Goal: Use online tool/utility: Use online tool/utility

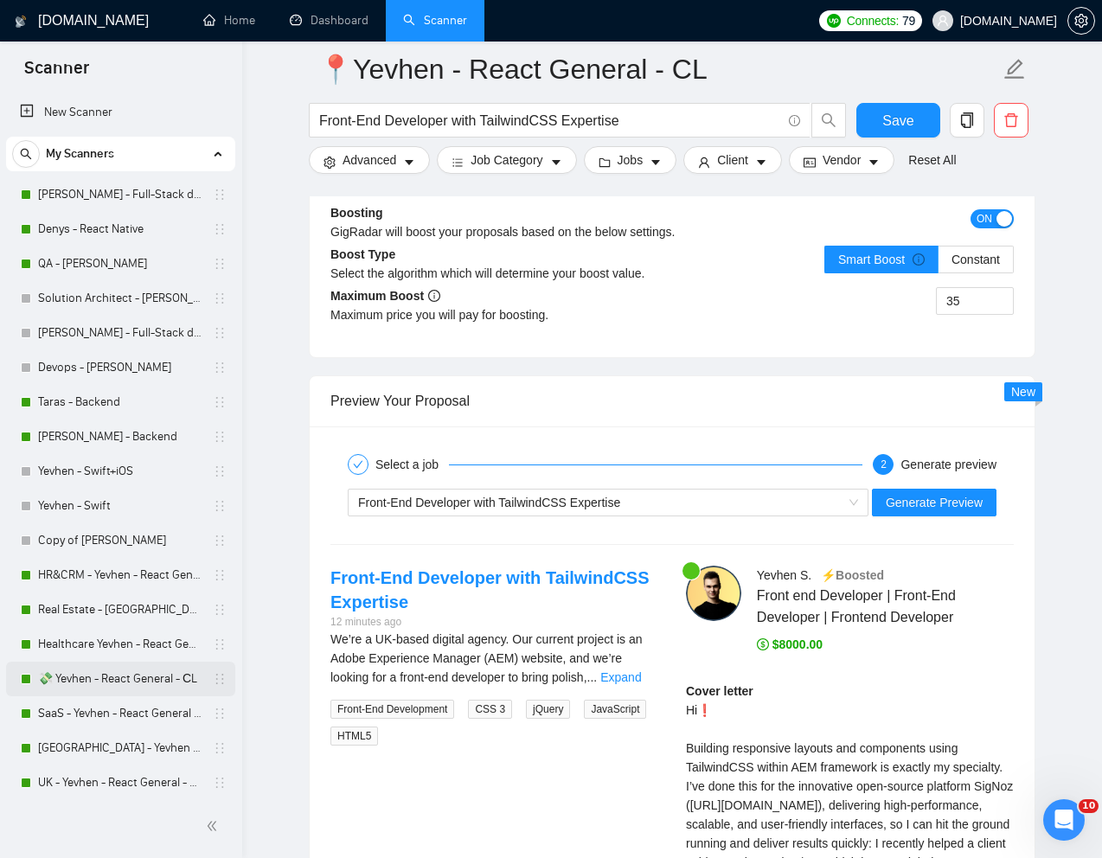
scroll to position [3239, 0]
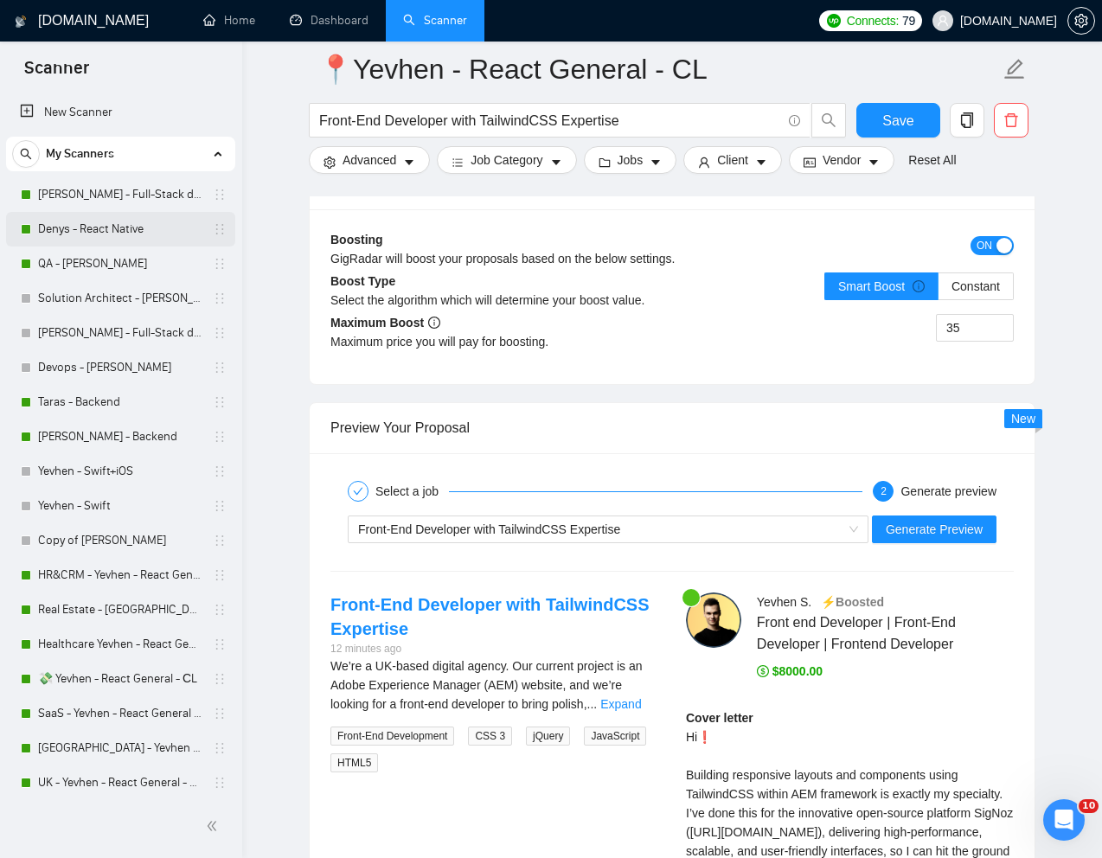
click at [85, 225] on link "Denys - React Native" at bounding box center [120, 229] width 164 height 35
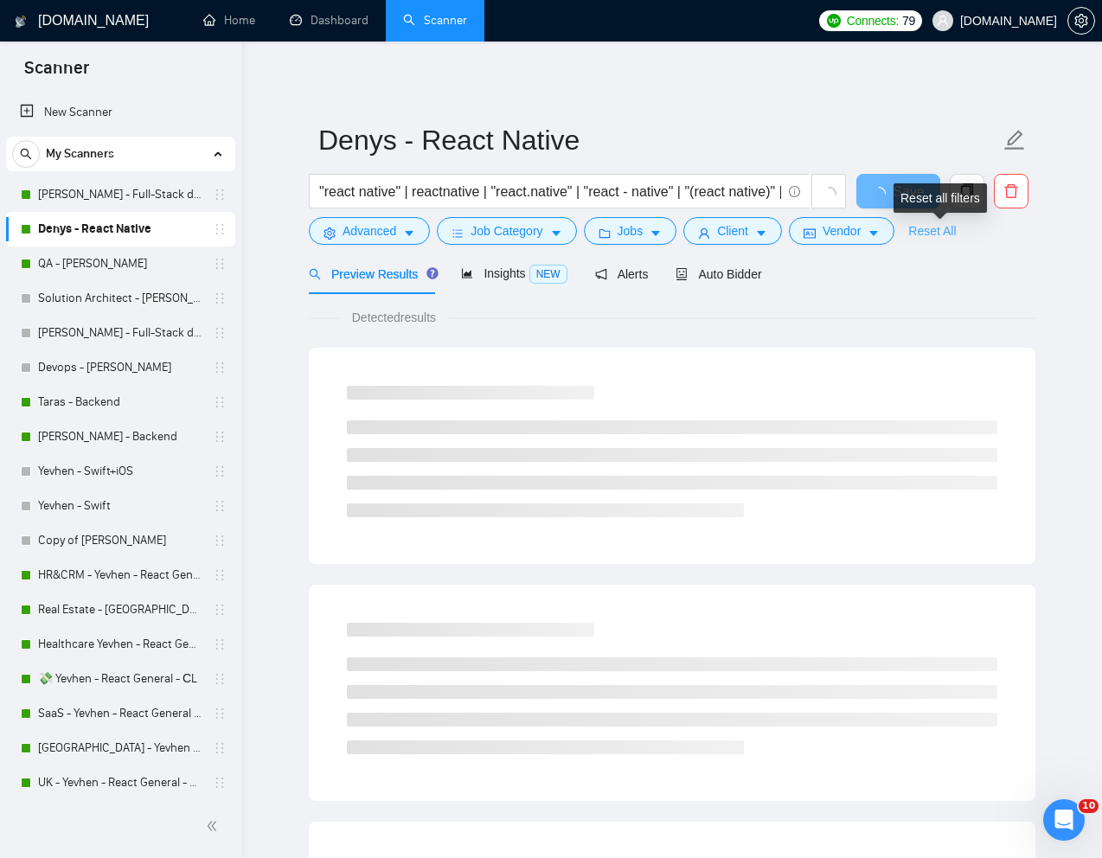
click at [924, 227] on link "Reset All" at bounding box center [932, 230] width 48 height 19
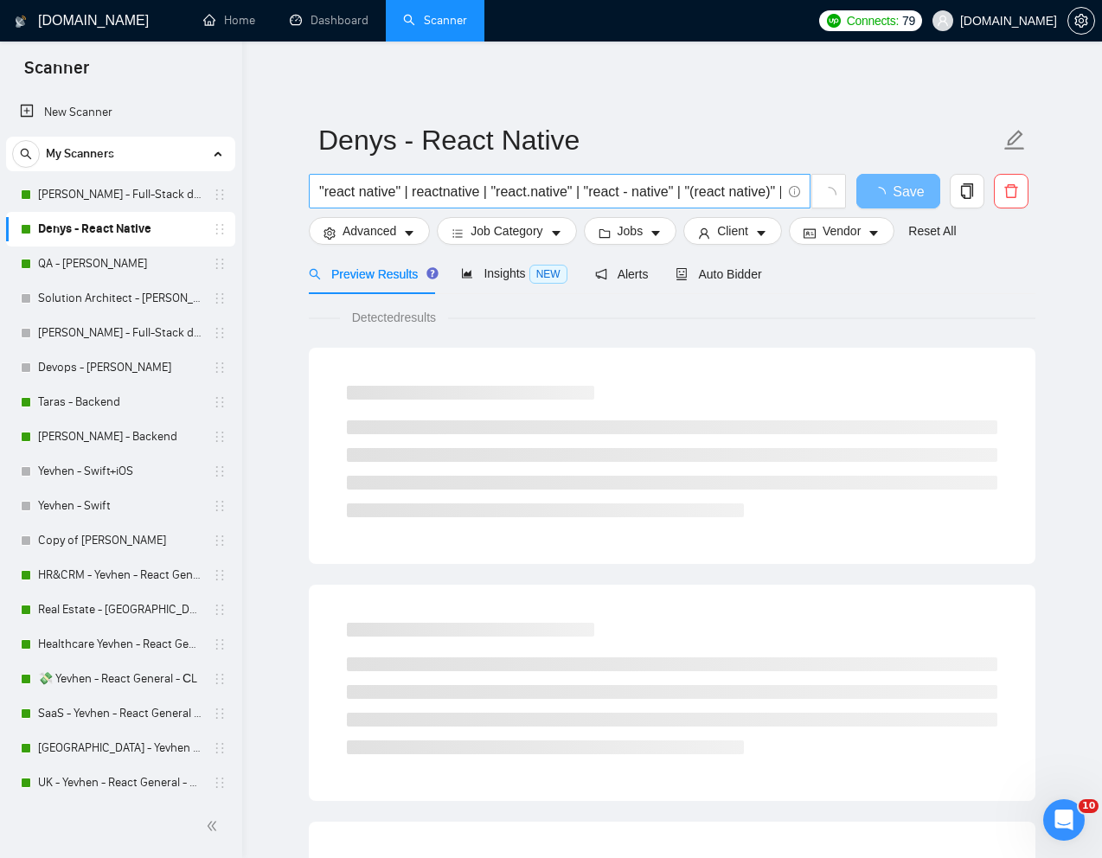
click at [744, 190] on input ""react native" | reactnative | "react.native" | "react - native" | "(react nati…" at bounding box center [550, 192] width 462 height 22
paste input "SENIOR Mobile App React Native Developer (Fulltime)"
click at [604, 191] on input "SENIOR Mobile App React Native Developer (Fulltime" at bounding box center [550, 192] width 462 height 22
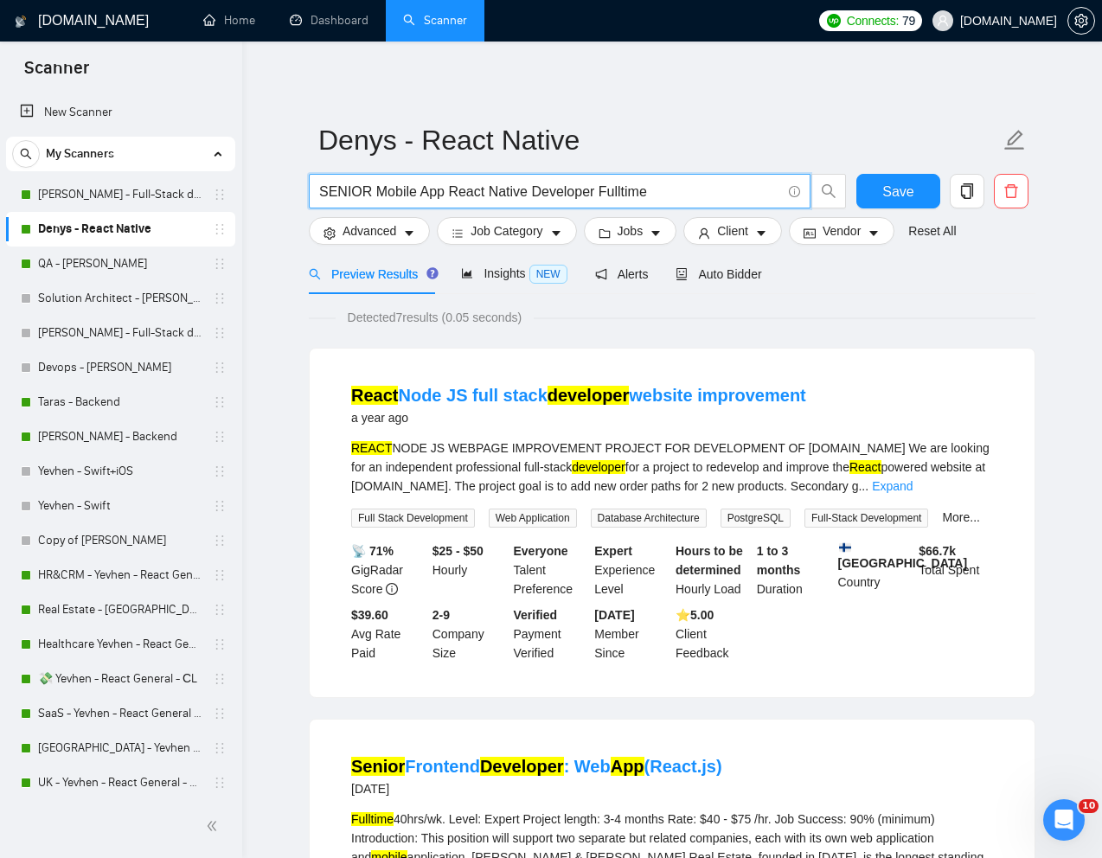
drag, startPoint x: 670, startPoint y: 186, endPoint x: 598, endPoint y: 194, distance: 72.2
click at [598, 194] on input "SENIOR Mobile App React Native Developer Fulltime" at bounding box center [550, 192] width 462 height 22
click at [317, 195] on span "SENIOR Mobile App React Native Developer" at bounding box center [560, 191] width 502 height 35
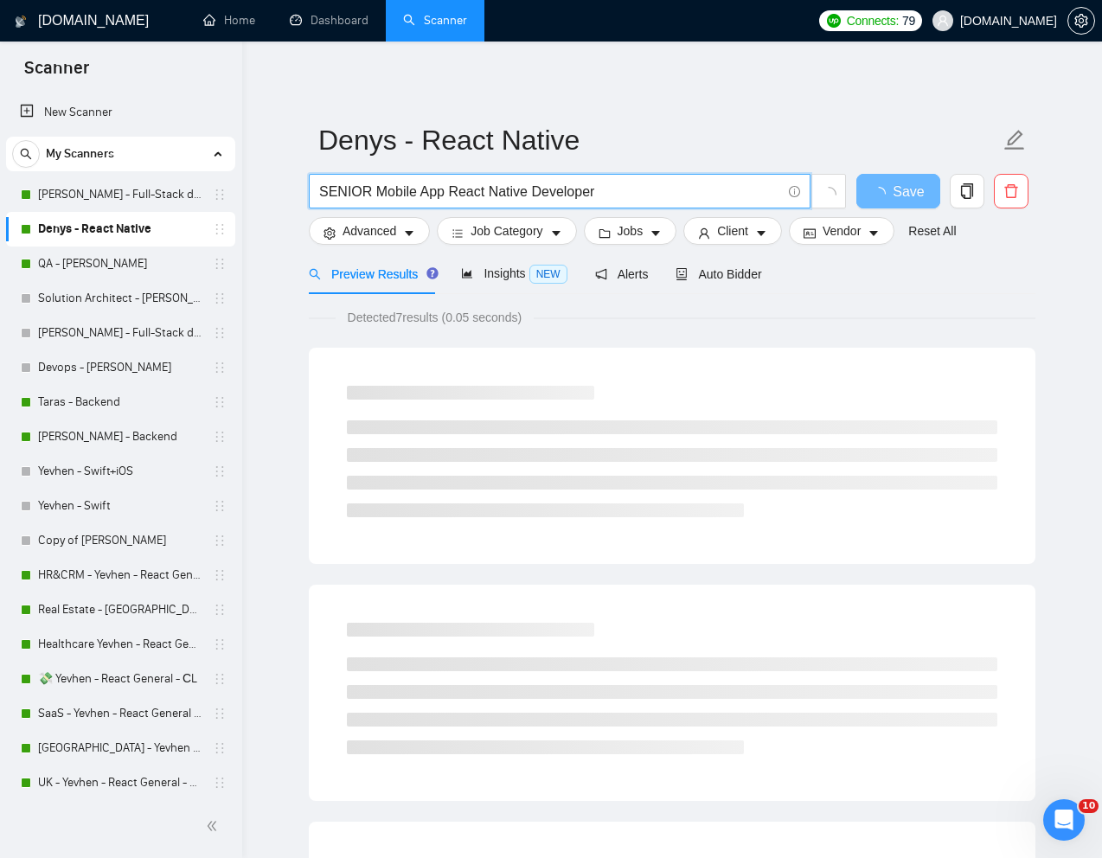
click at [319, 195] on input "SENIOR Mobile App React Native Developer" at bounding box center [550, 192] width 462 height 22
type input "SENIOR Mobile App React Native Developer"
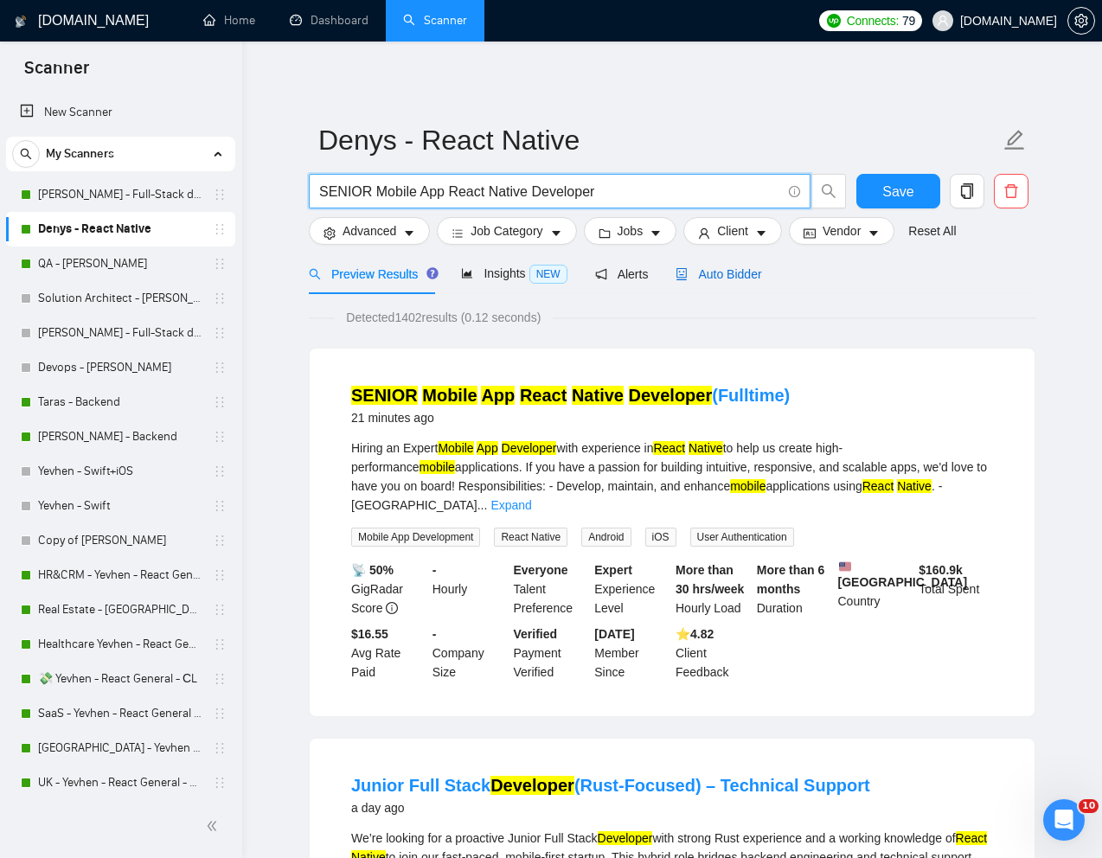
click at [751, 275] on span "Auto Bidder" at bounding box center [718, 274] width 86 height 14
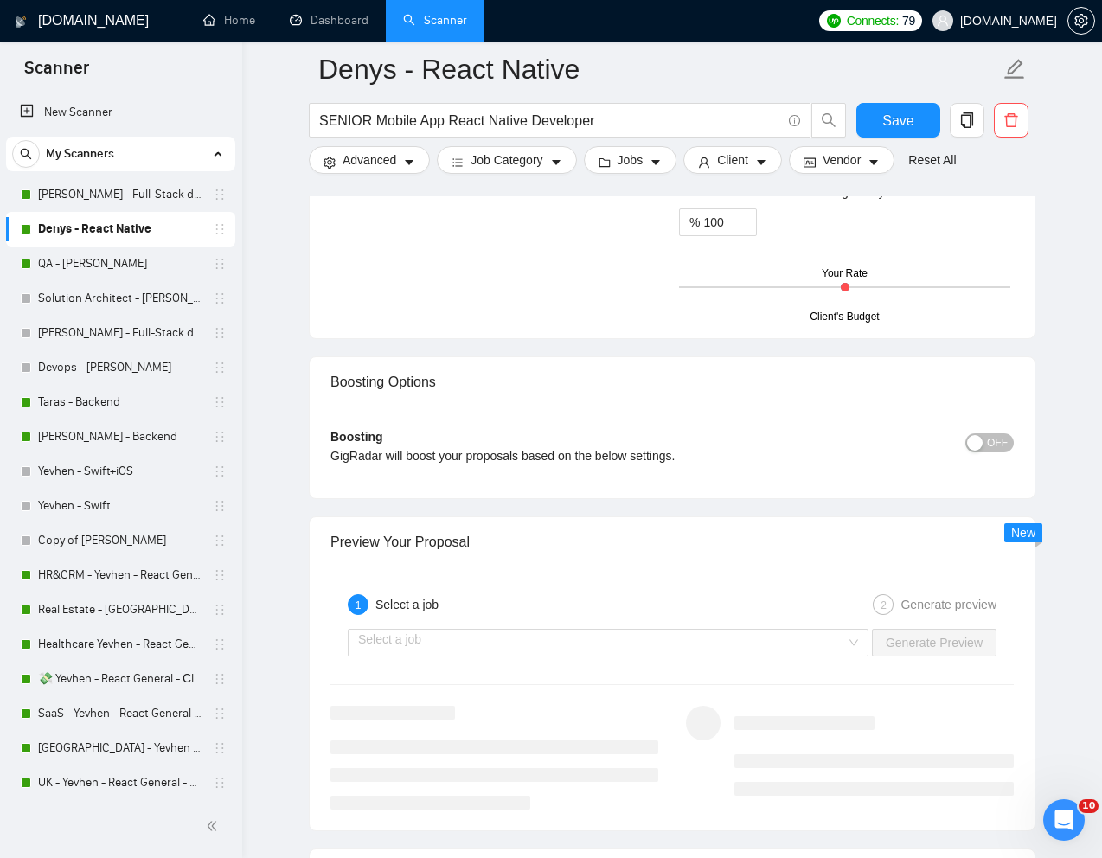
scroll to position [2978, 0]
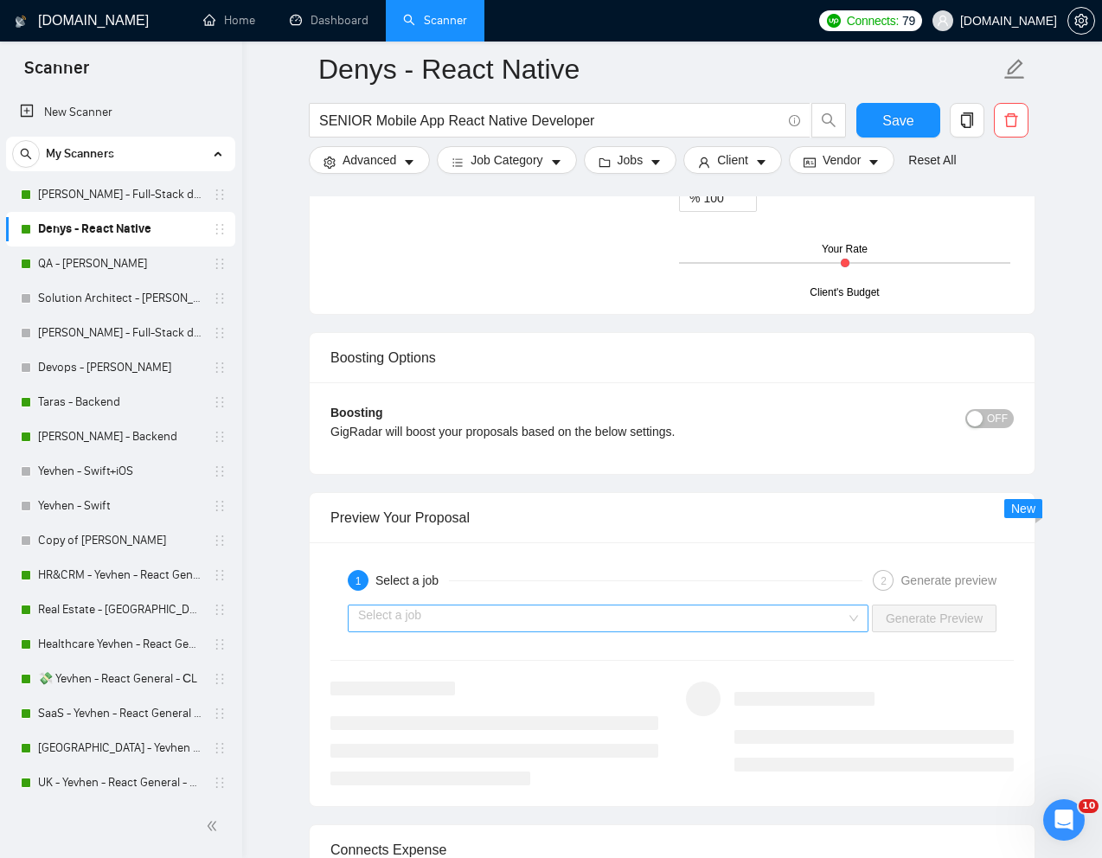
click at [539, 608] on input "search" at bounding box center [602, 618] width 488 height 26
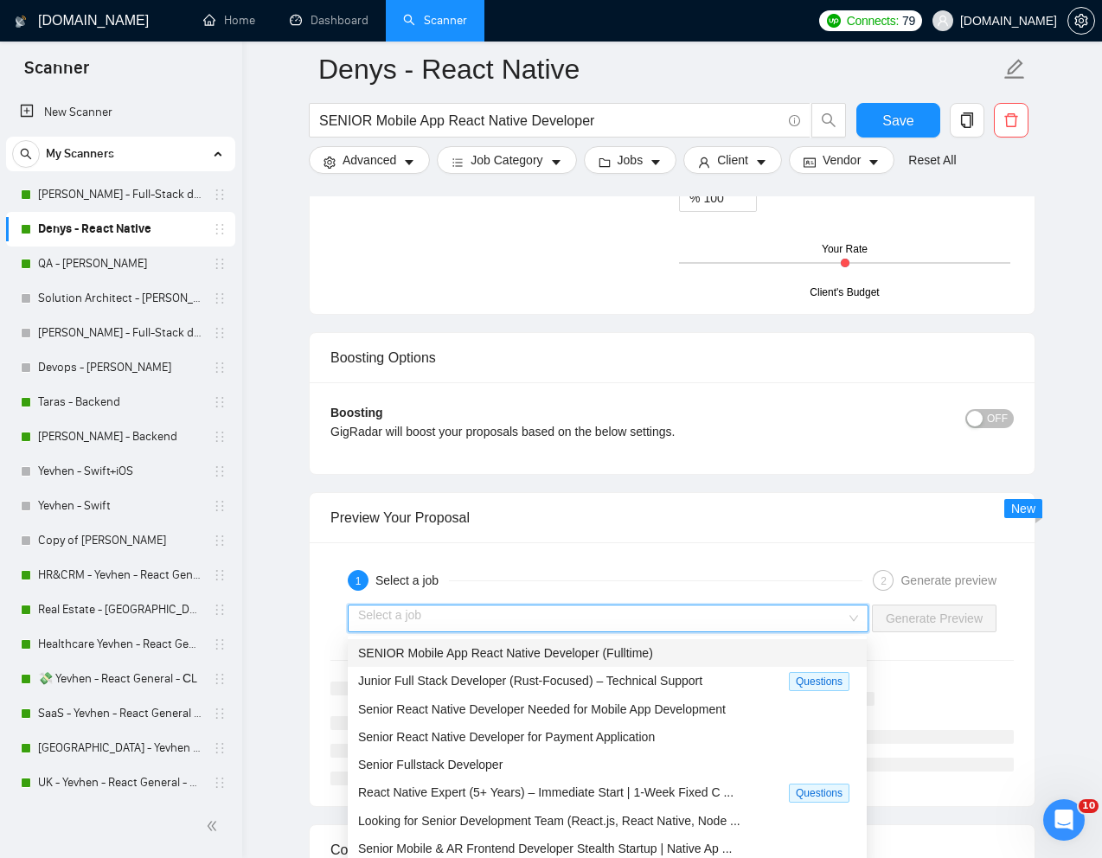
click at [462, 651] on span "SENIOR Mobile App React Native Developer (Fulltime)" at bounding box center [505, 653] width 295 height 14
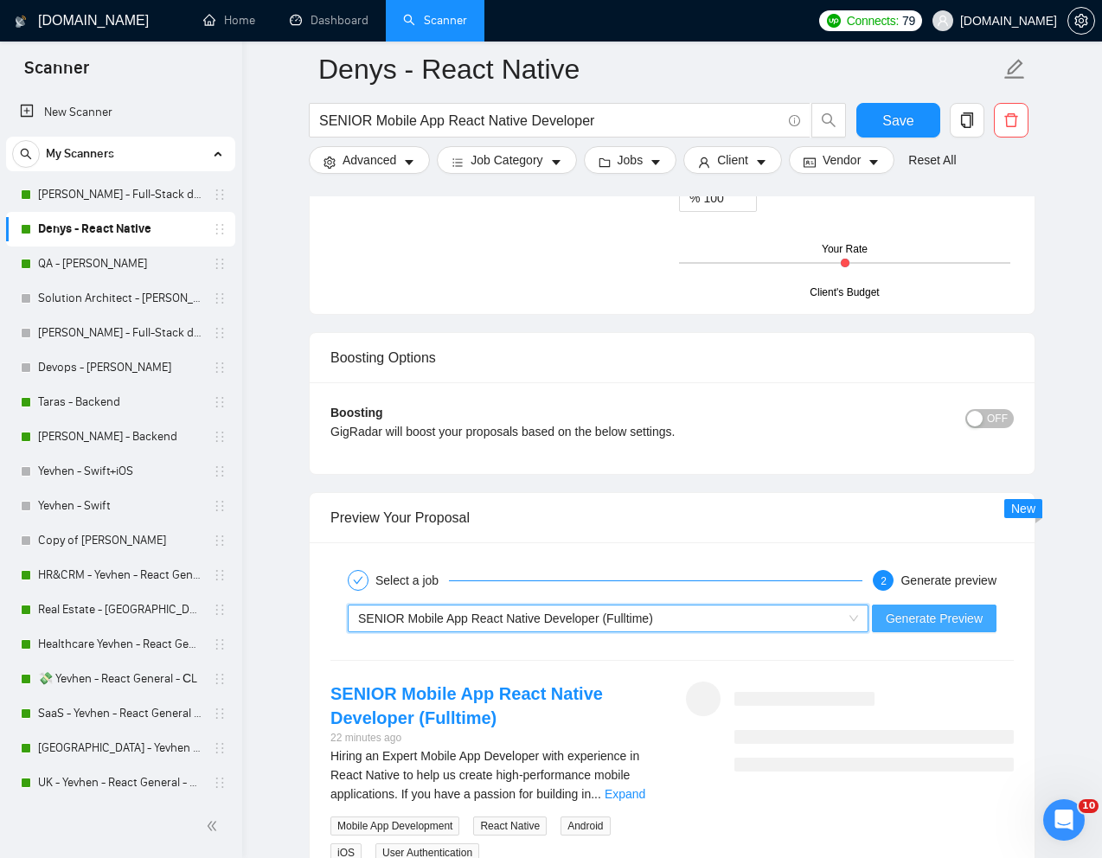
click at [913, 623] on span "Generate Preview" at bounding box center [933, 618] width 97 height 19
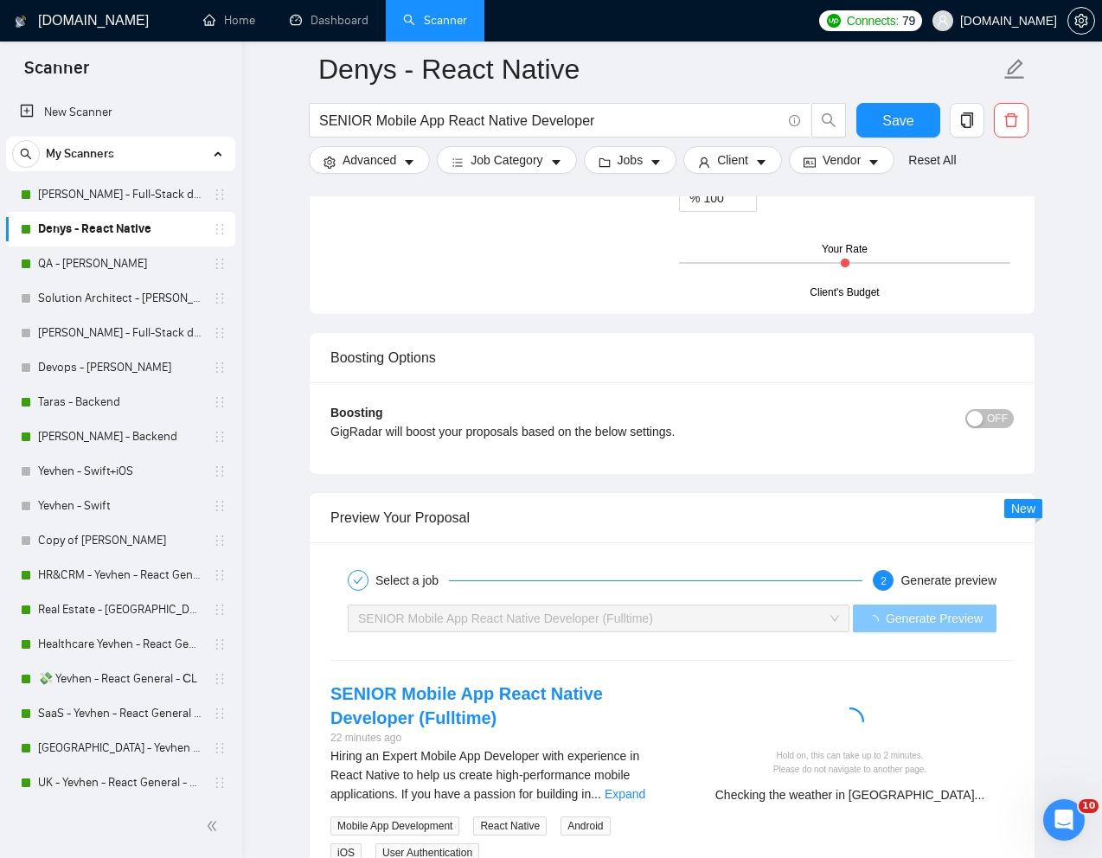
scroll to position [3046, 0]
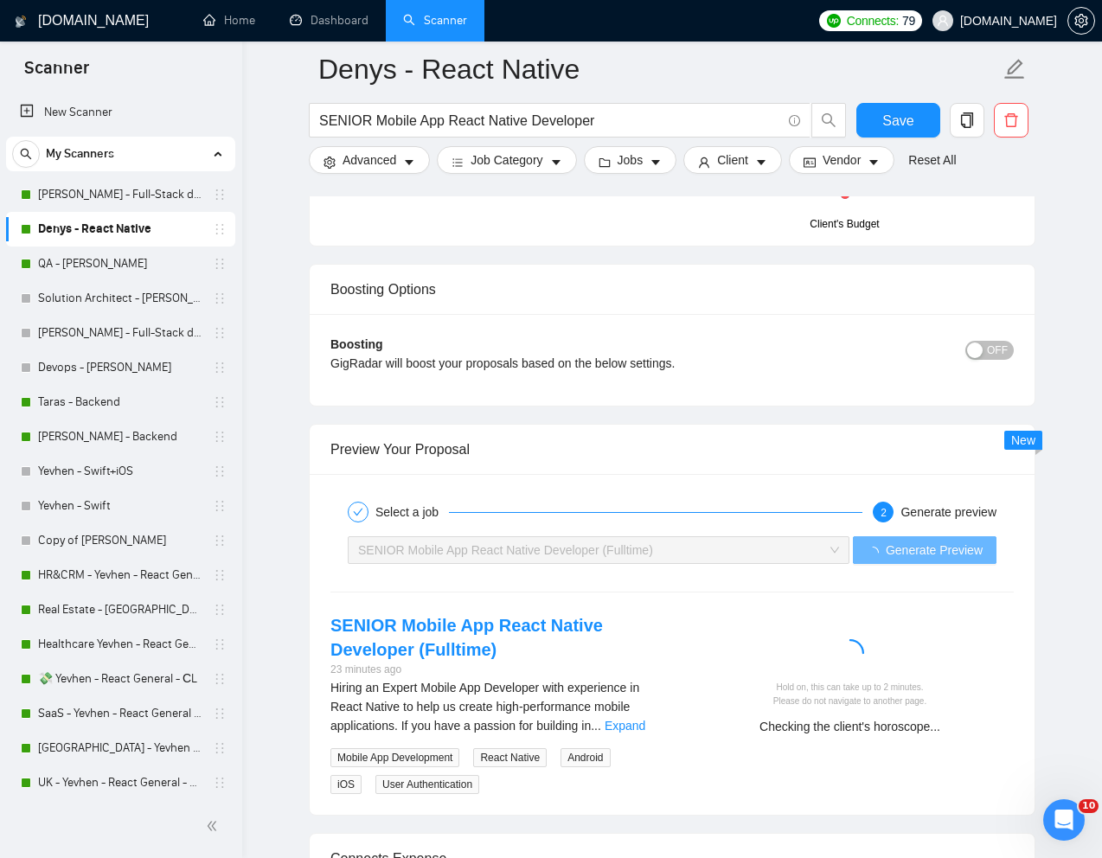
click at [738, 629] on div "Hold on, this can take up to 2 minutes. Please do not navigate to another page.…" at bounding box center [849, 680] width 355 height 134
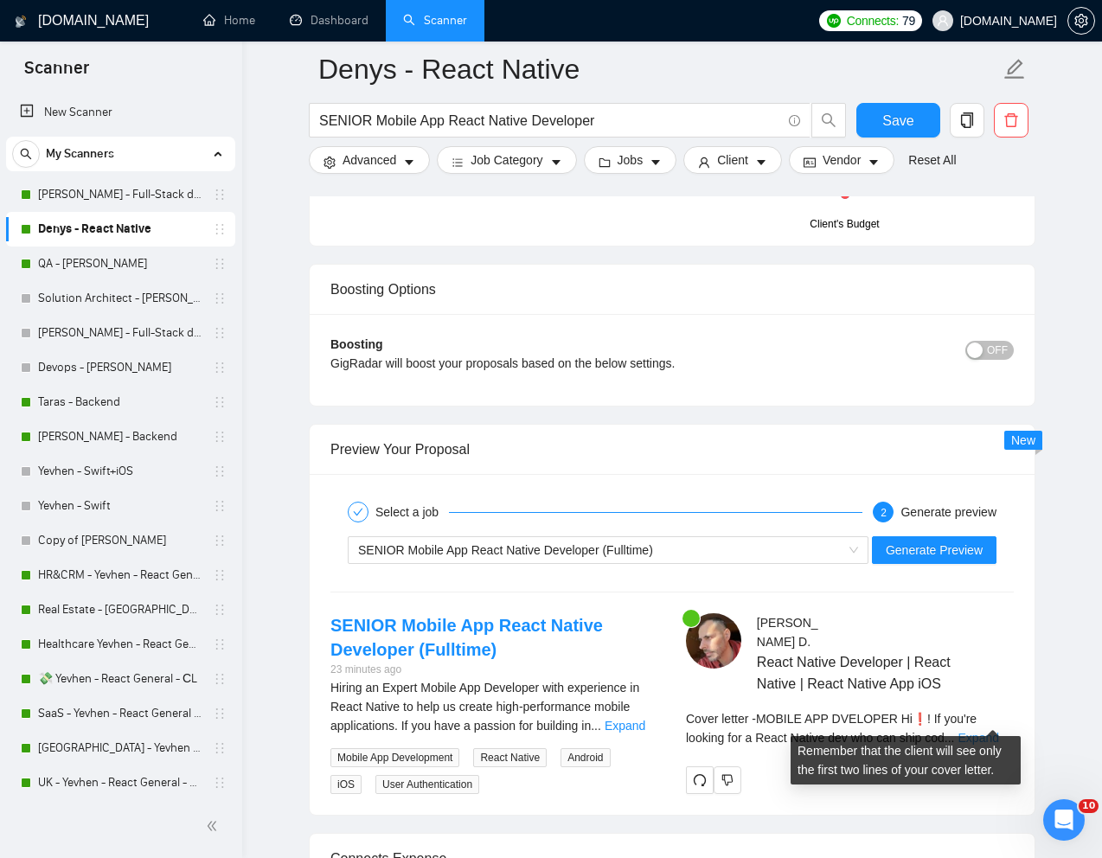
click at [981, 731] on link "Expand" at bounding box center [978, 738] width 41 height 14
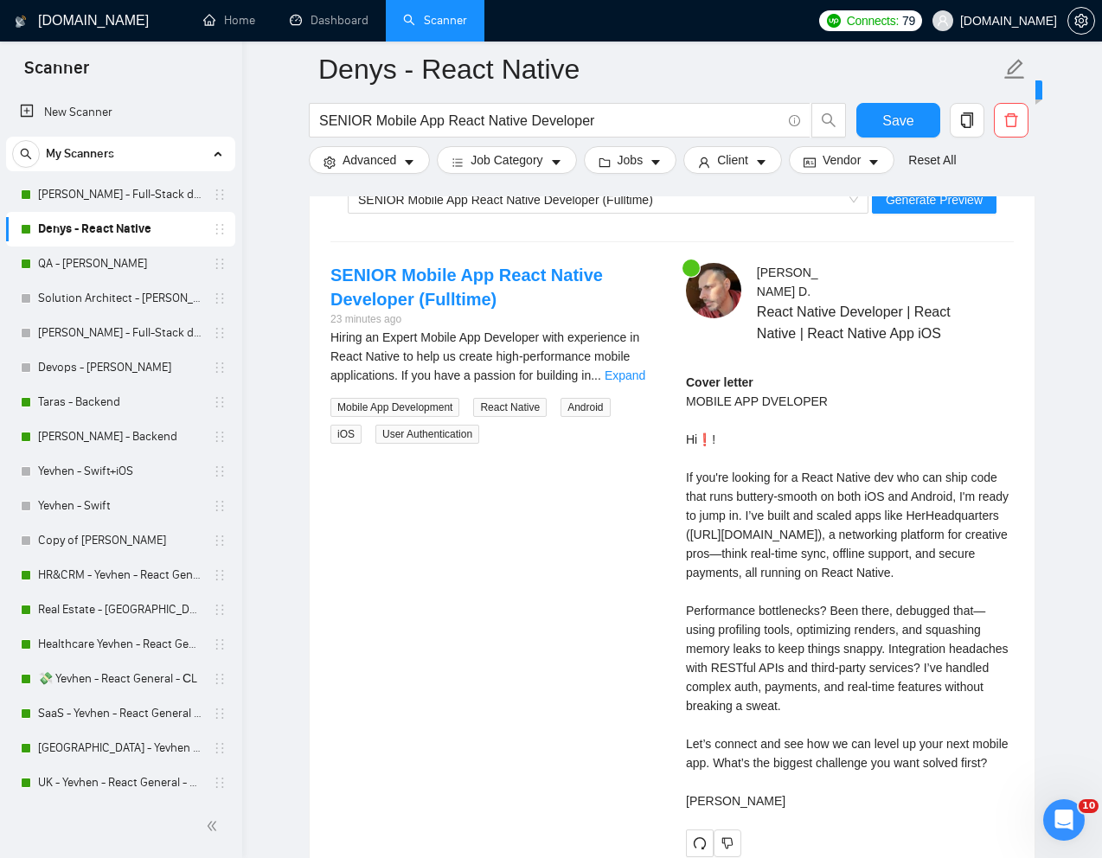
scroll to position [3403, 0]
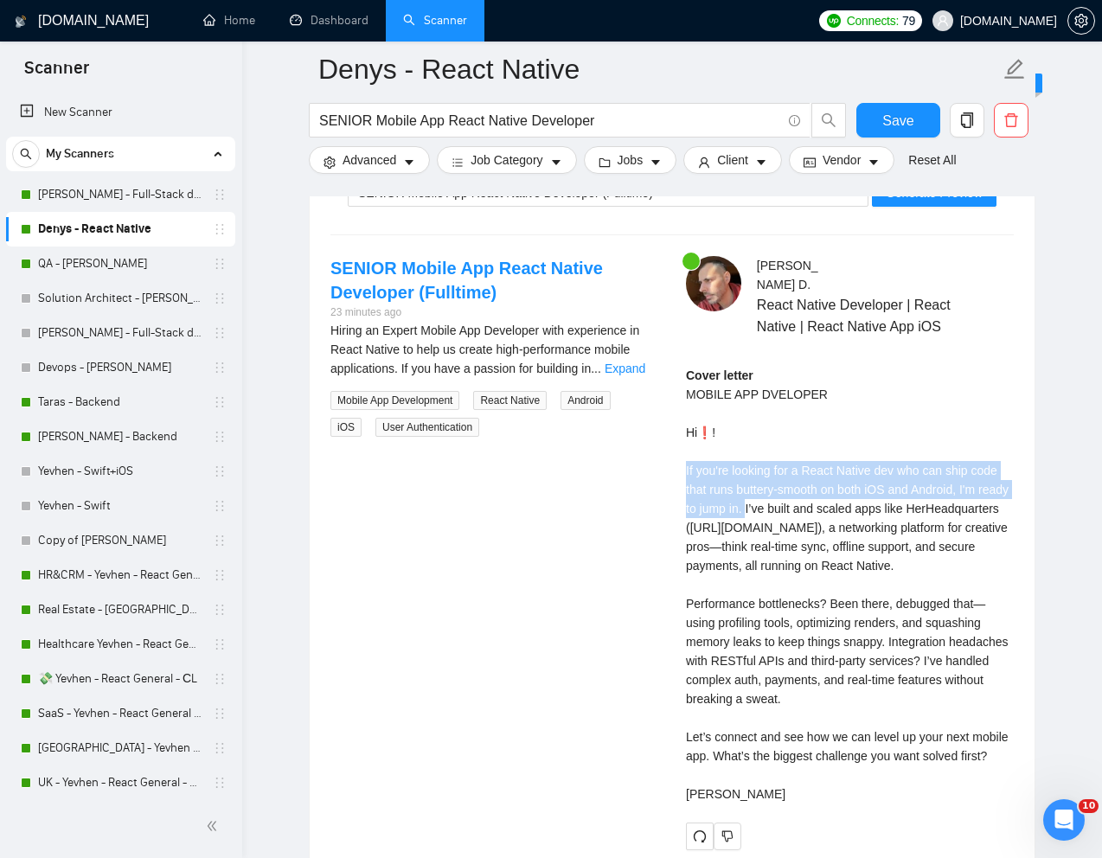
drag, startPoint x: 685, startPoint y: 450, endPoint x: 781, endPoint y: 488, distance: 102.9
click at [782, 488] on div "Cover letter MOBILE APP DVELOPER Hi❗! If you're looking for a React Native dev …" at bounding box center [850, 585] width 328 height 438
copy div "If you're looking for a React Native dev who can ship code that runs buttery-sm…"
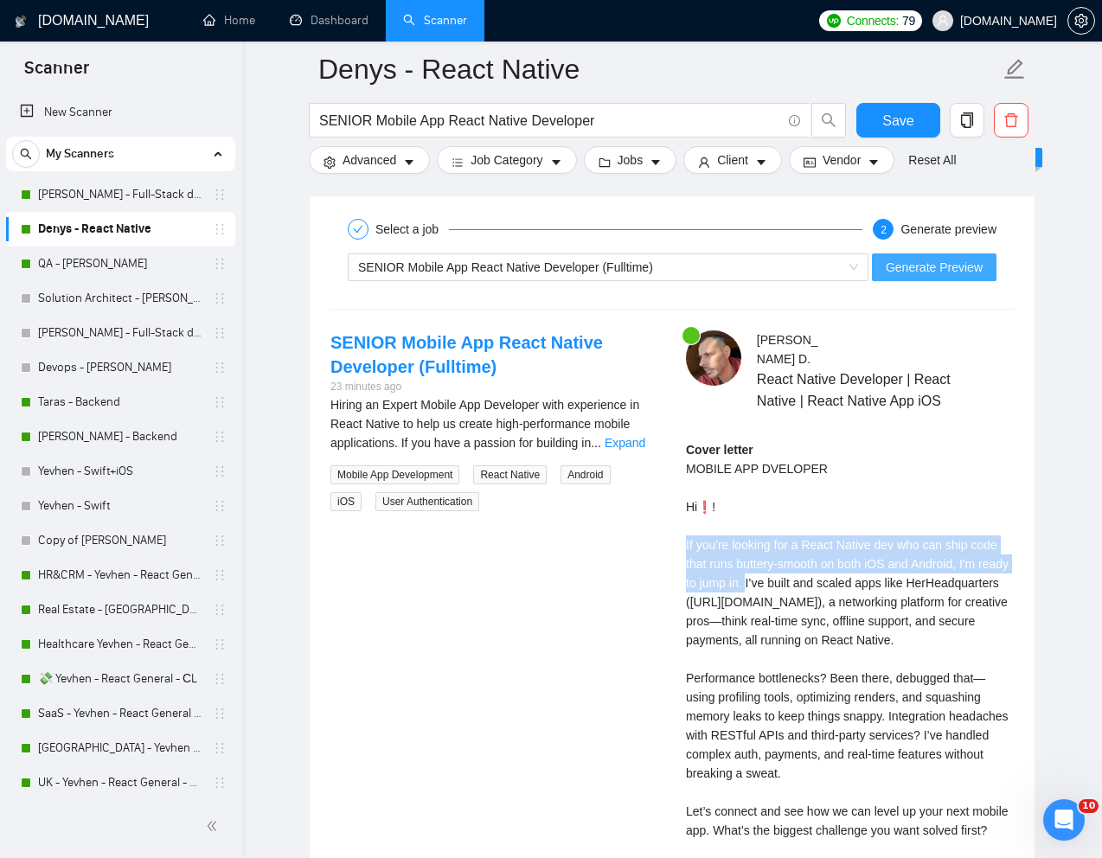
click at [917, 268] on span "Generate Preview" at bounding box center [933, 267] width 97 height 19
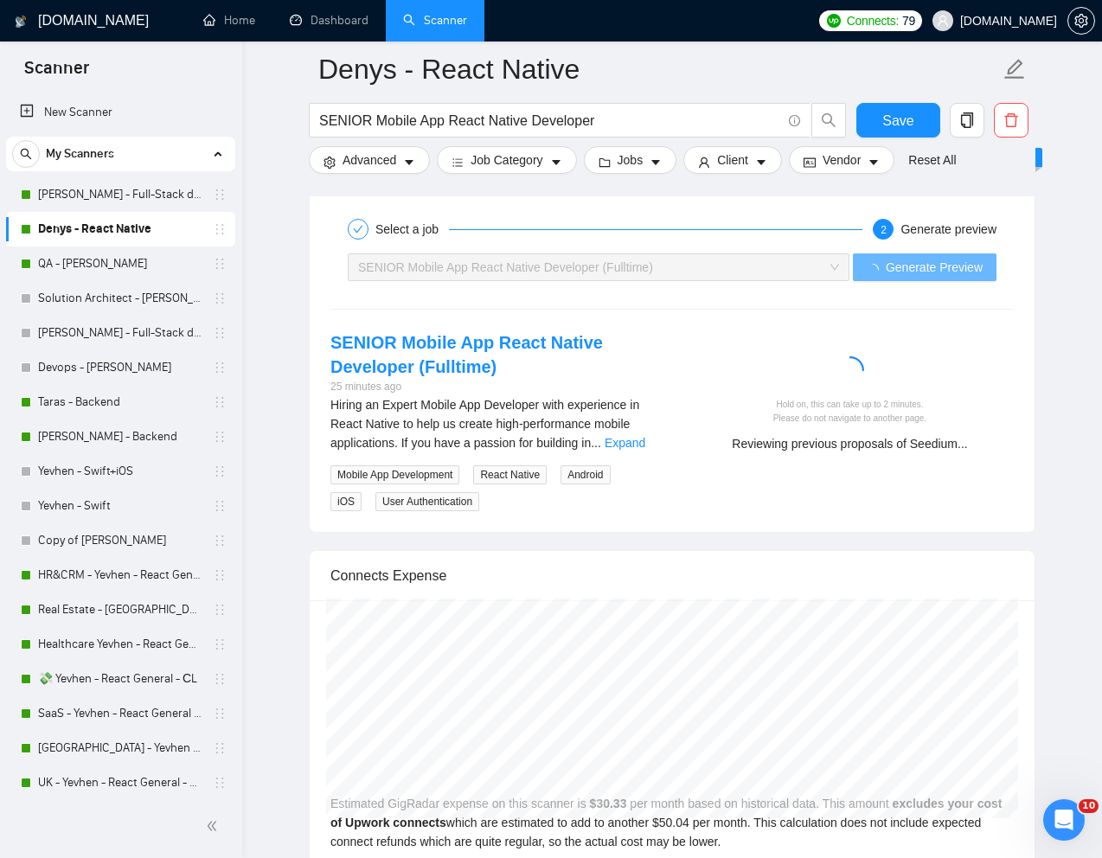
click at [989, 499] on div "SENIOR Mobile App React Native Developer (Fulltime) 25 minutes ago Hiring an Ex…" at bounding box center [671, 420] width 711 height 181
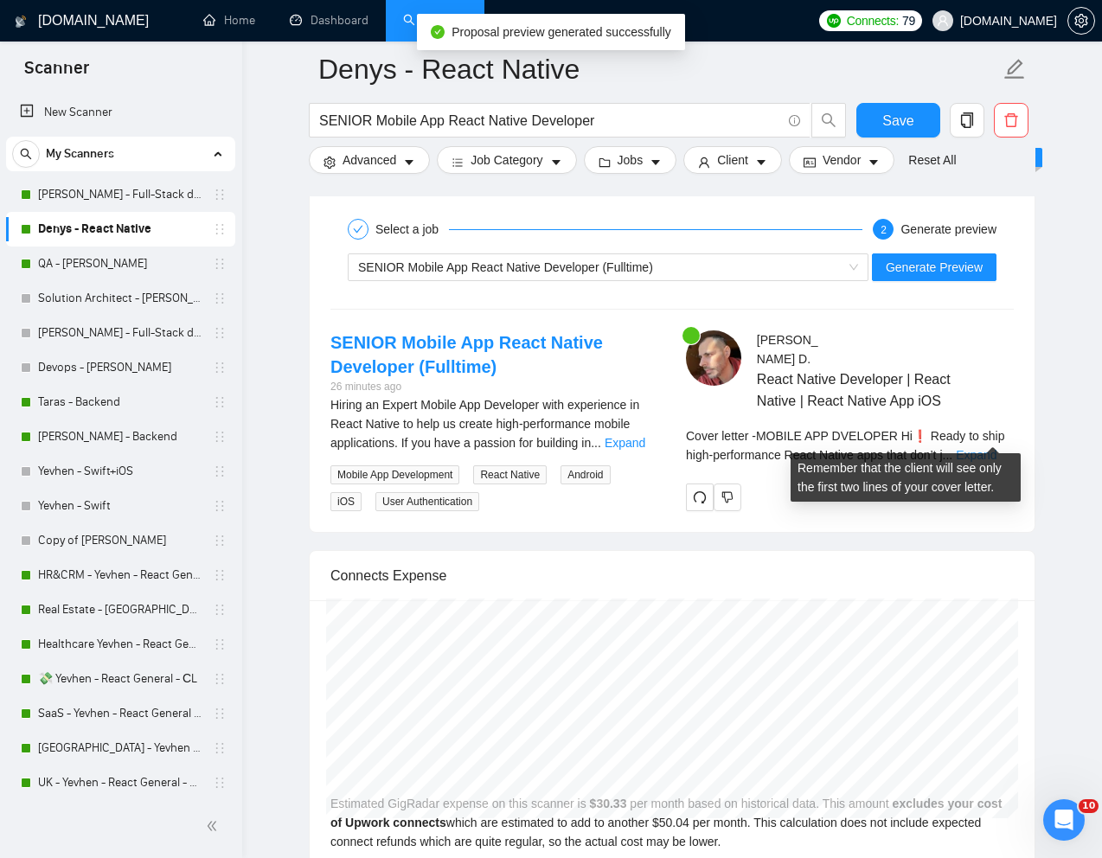
click at [996, 448] on link "Expand" at bounding box center [975, 455] width 41 height 14
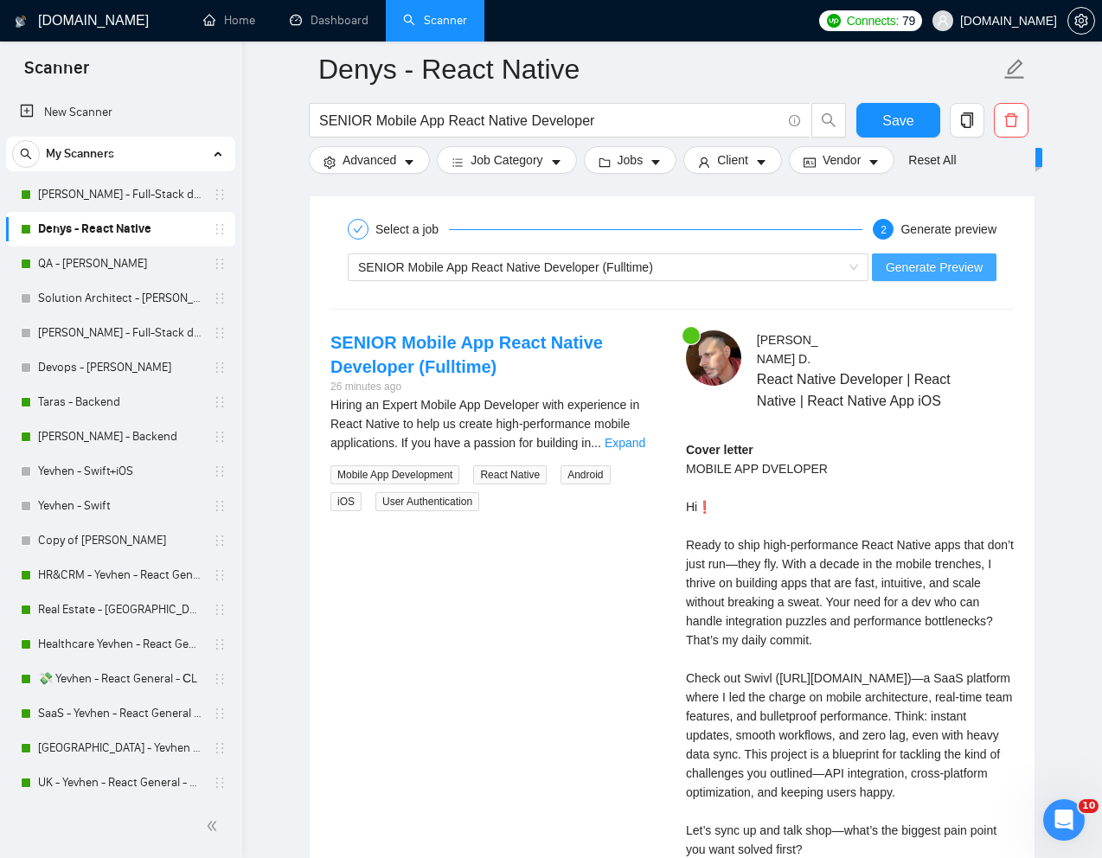
click at [954, 259] on span "Generate Preview" at bounding box center [933, 267] width 97 height 19
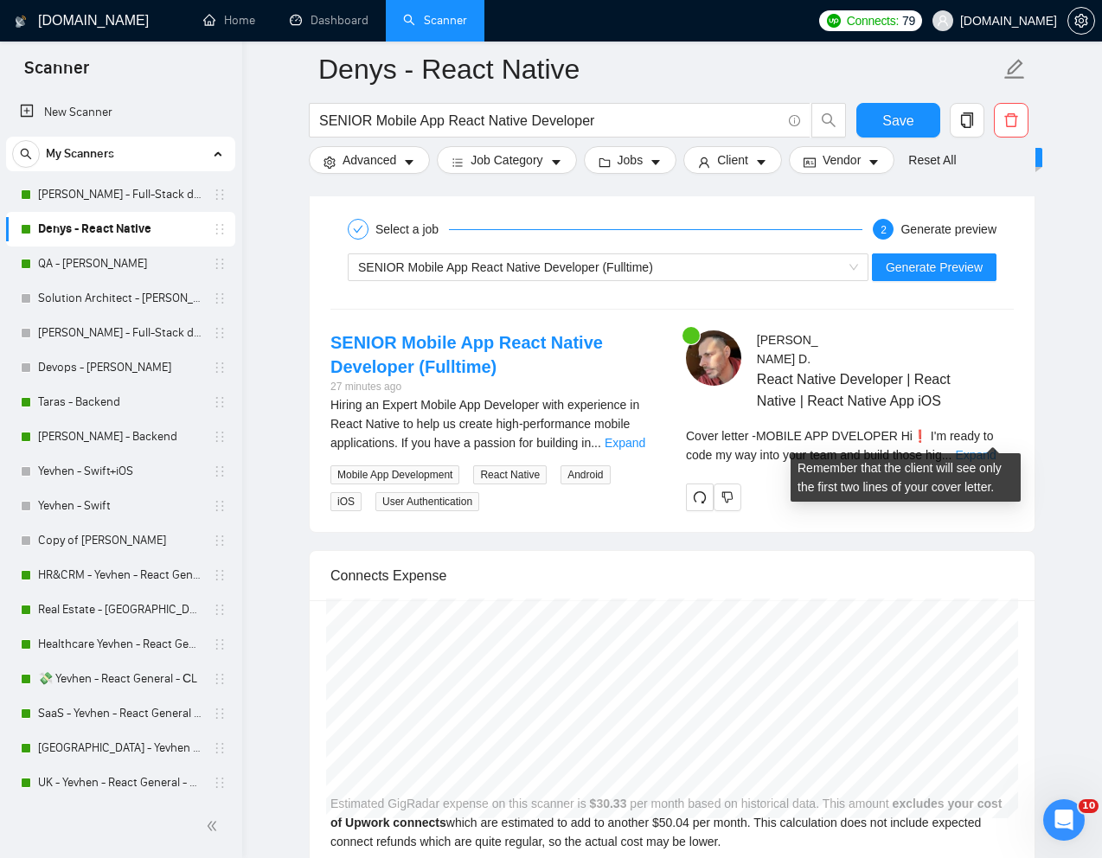
click at [988, 448] on link "Expand" at bounding box center [975, 455] width 41 height 14
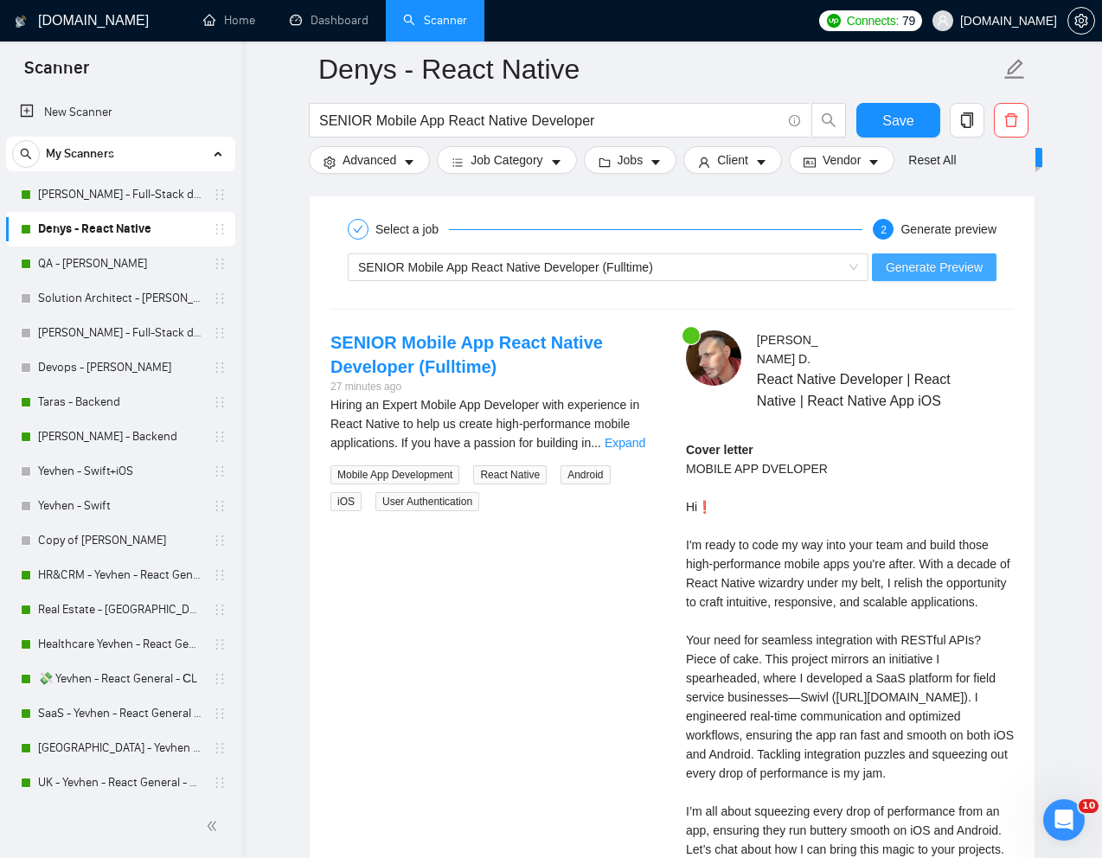
click at [952, 269] on span "Generate Preview" at bounding box center [933, 267] width 97 height 19
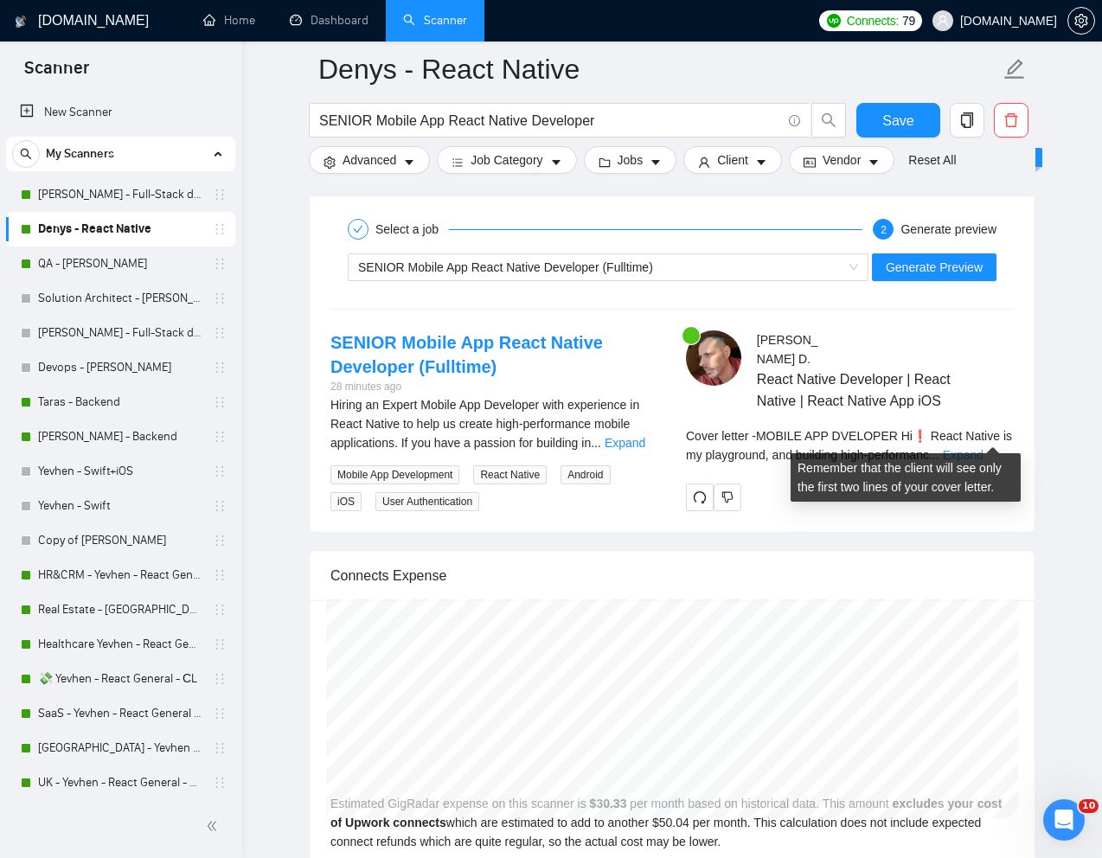
click at [983, 448] on link "Expand" at bounding box center [963, 455] width 41 height 14
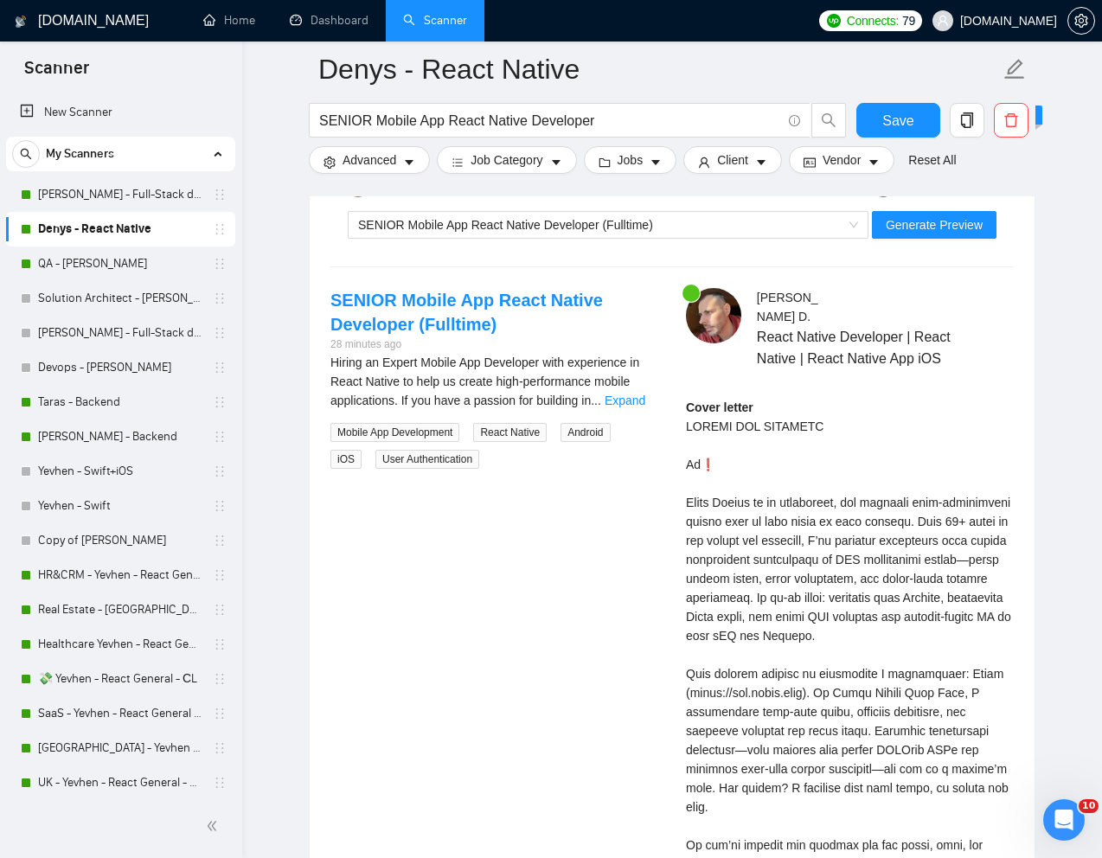
scroll to position [3381, 0]
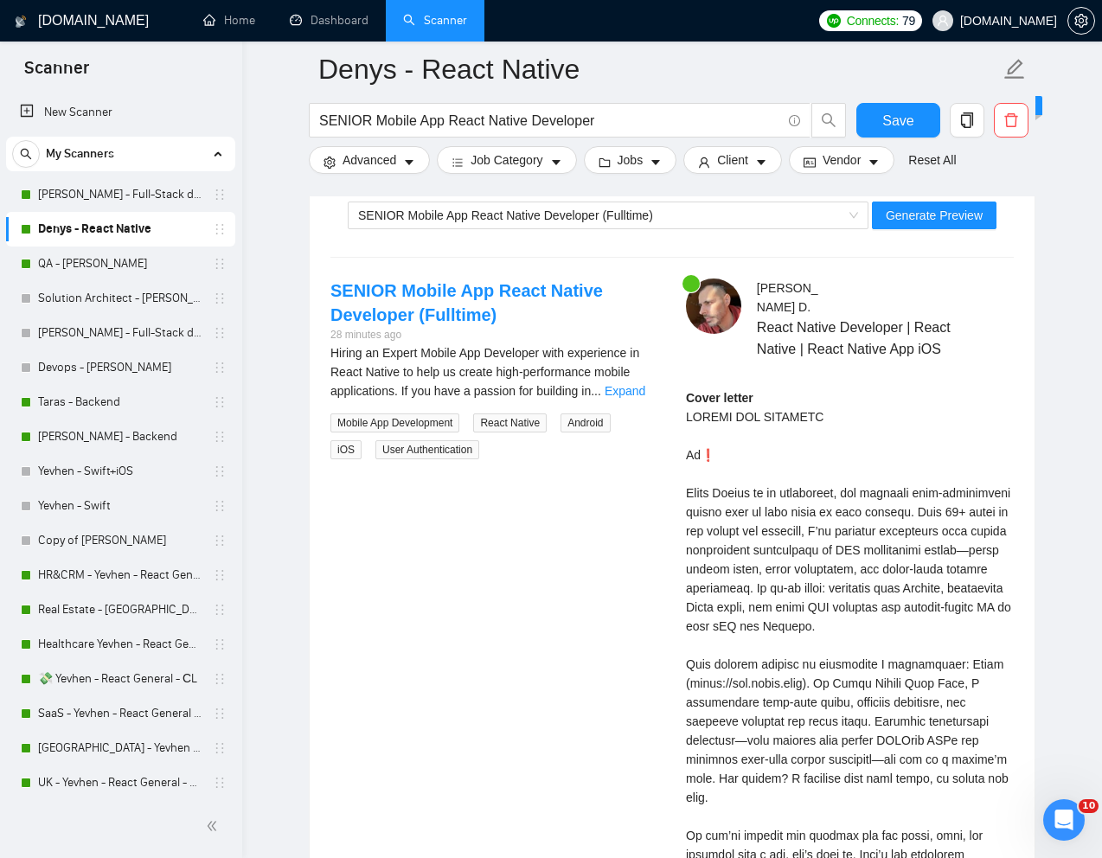
click at [690, 513] on div "Cover letter" at bounding box center [850, 664] width 328 height 552
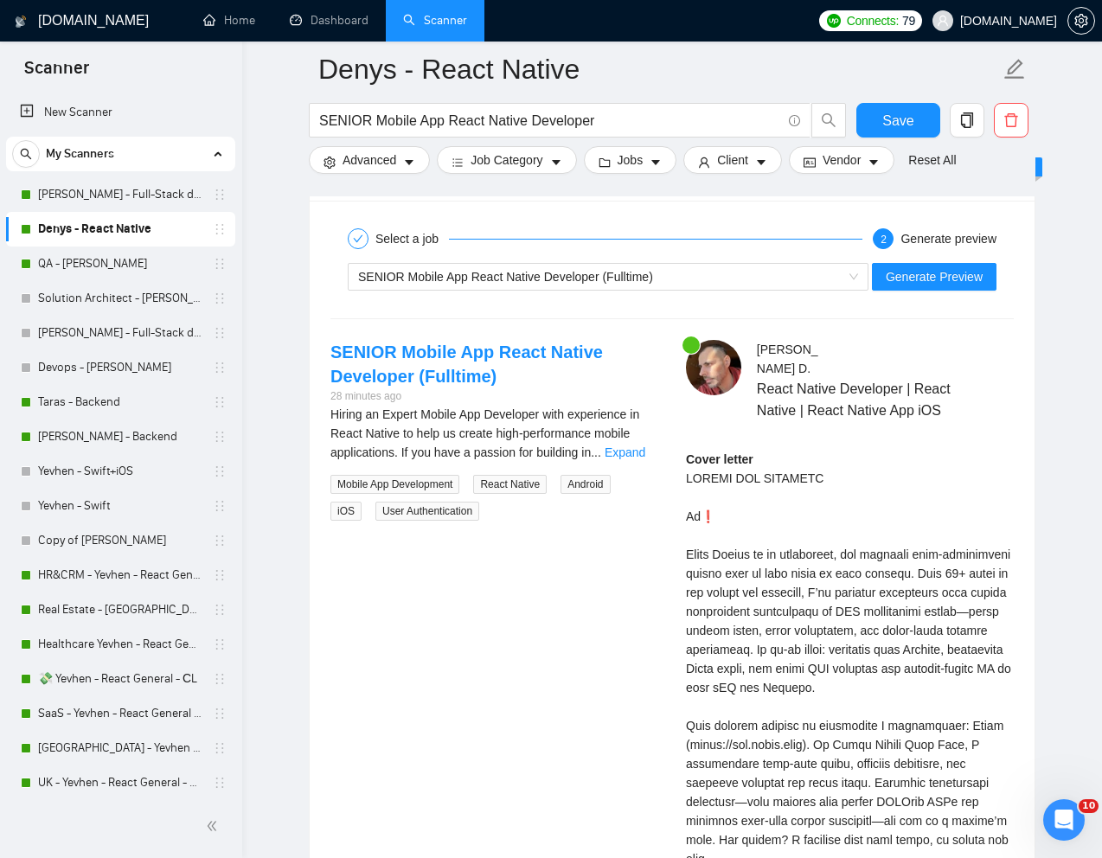
scroll to position [3278, 0]
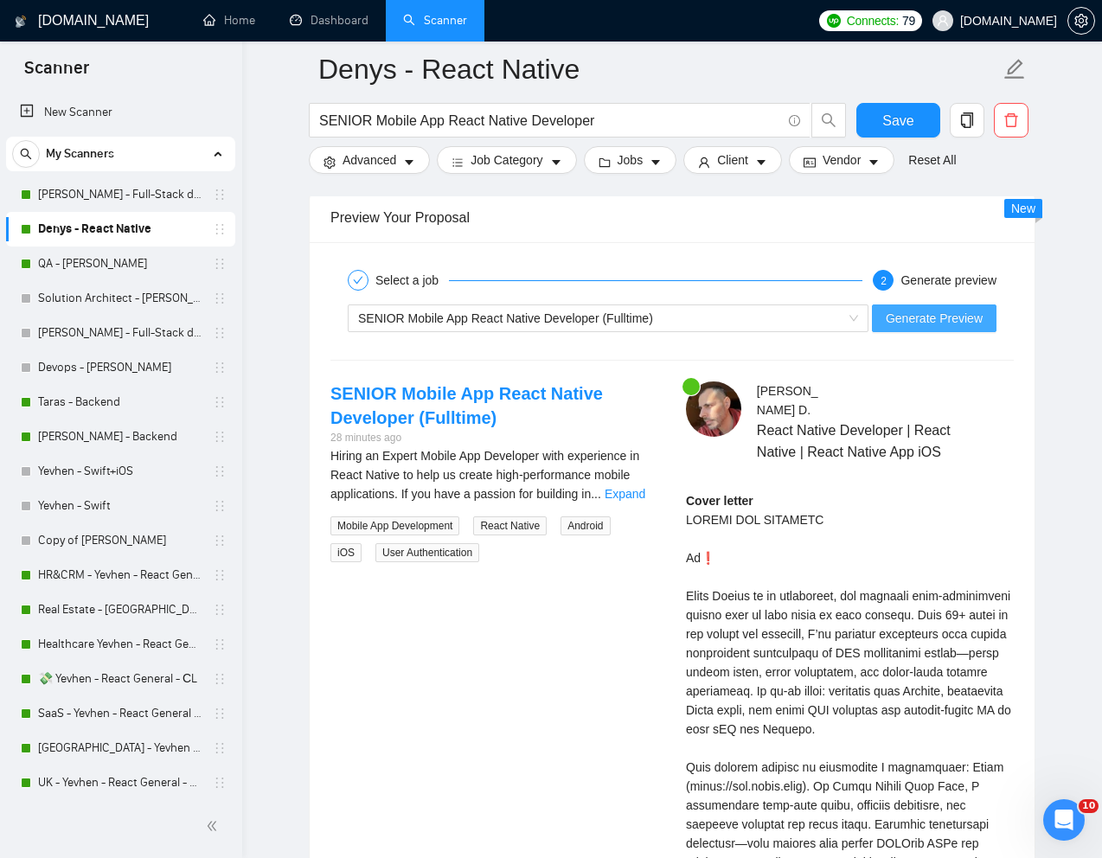
click at [923, 321] on span "Generate Preview" at bounding box center [933, 318] width 97 height 19
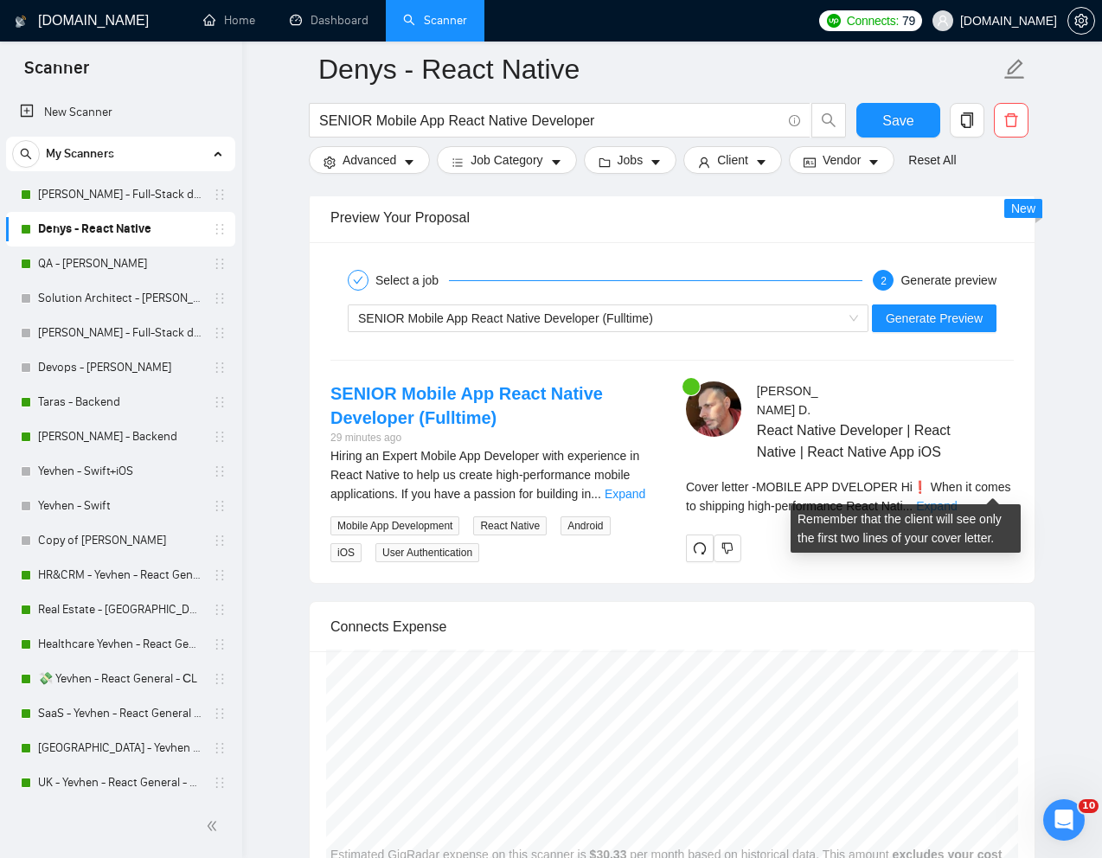
click at [956, 499] on link "Expand" at bounding box center [936, 506] width 41 height 14
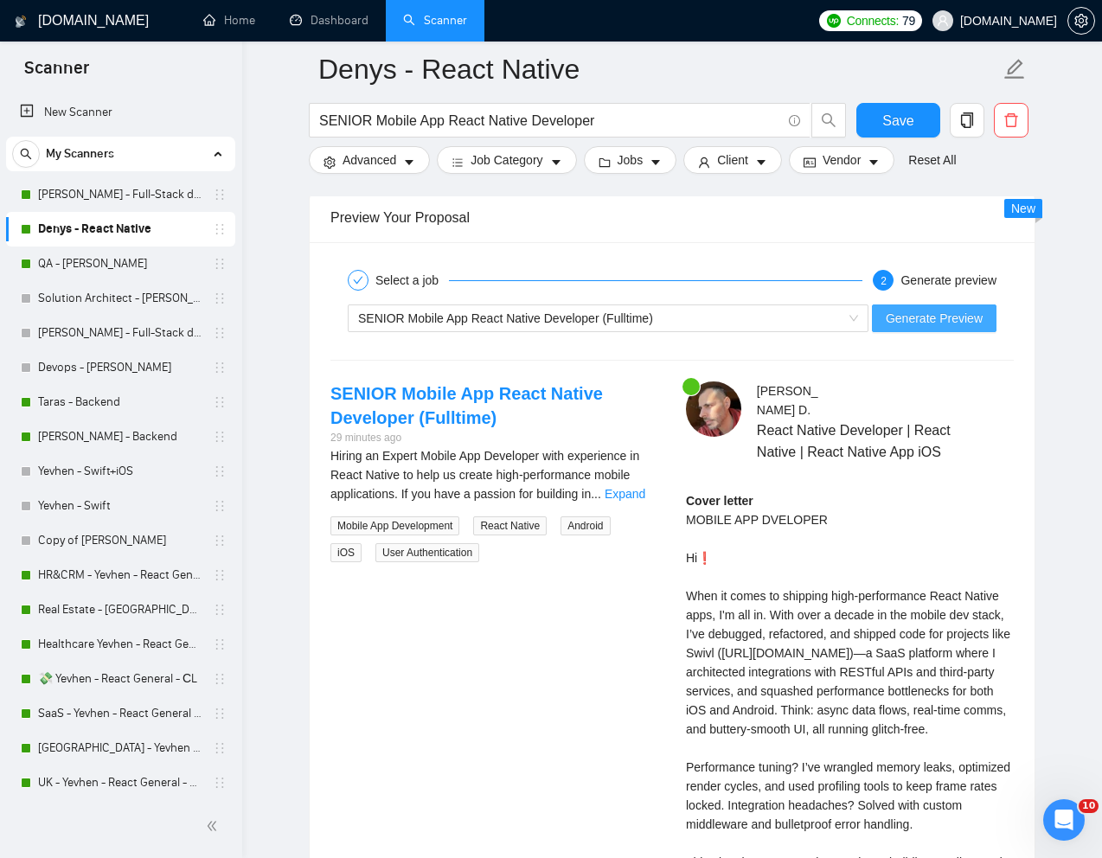
click at [950, 324] on span "Generate Preview" at bounding box center [933, 318] width 97 height 19
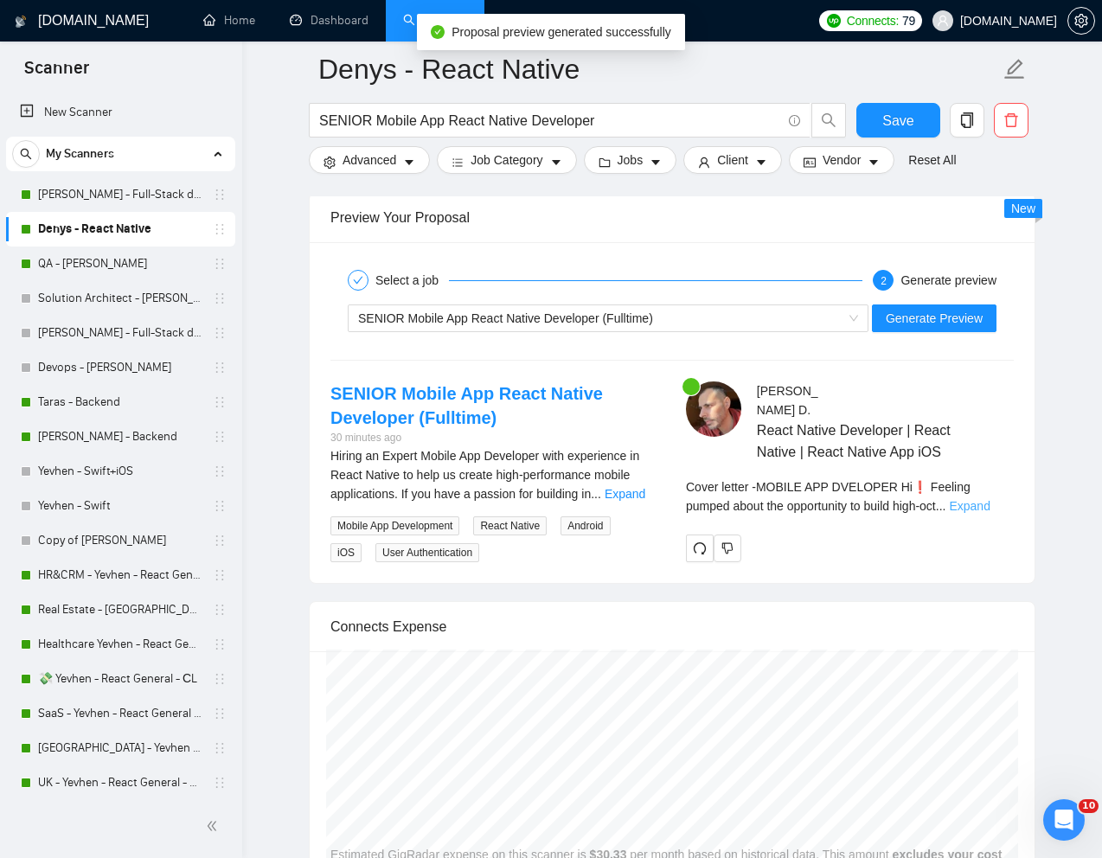
click at [987, 499] on link "Expand" at bounding box center [969, 506] width 41 height 14
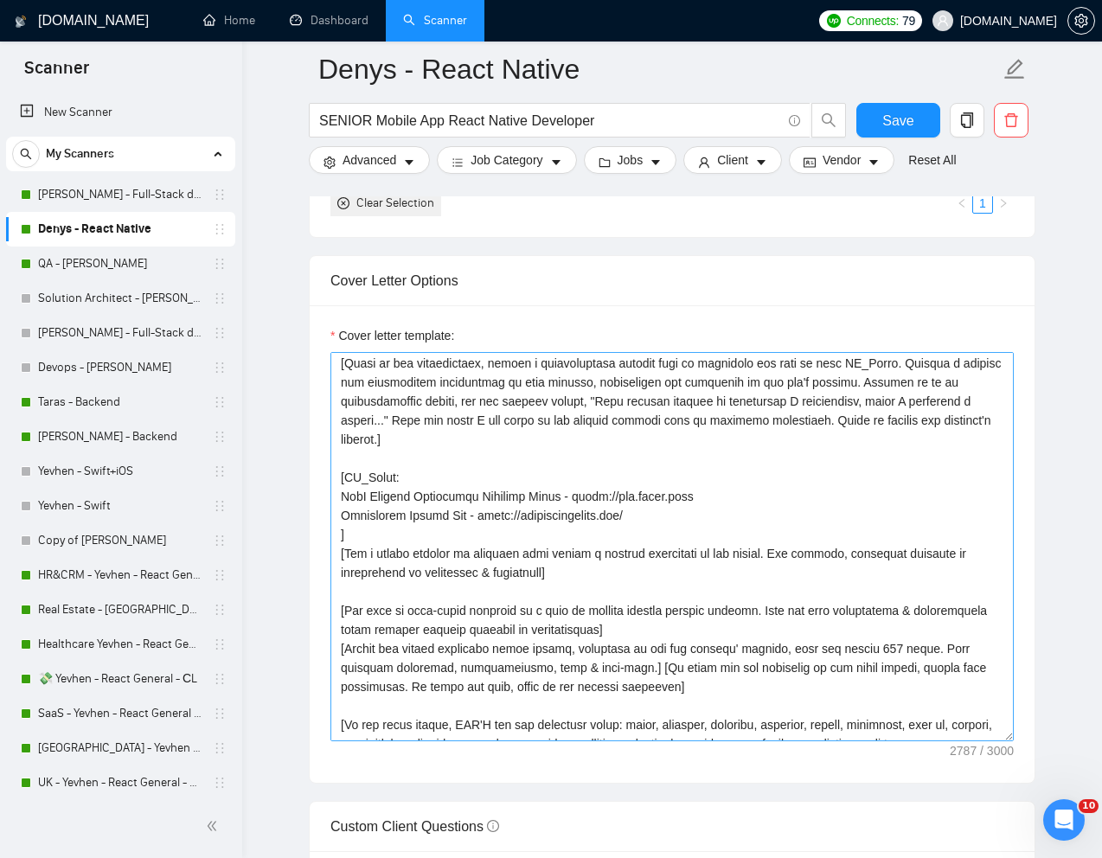
scroll to position [302, 0]
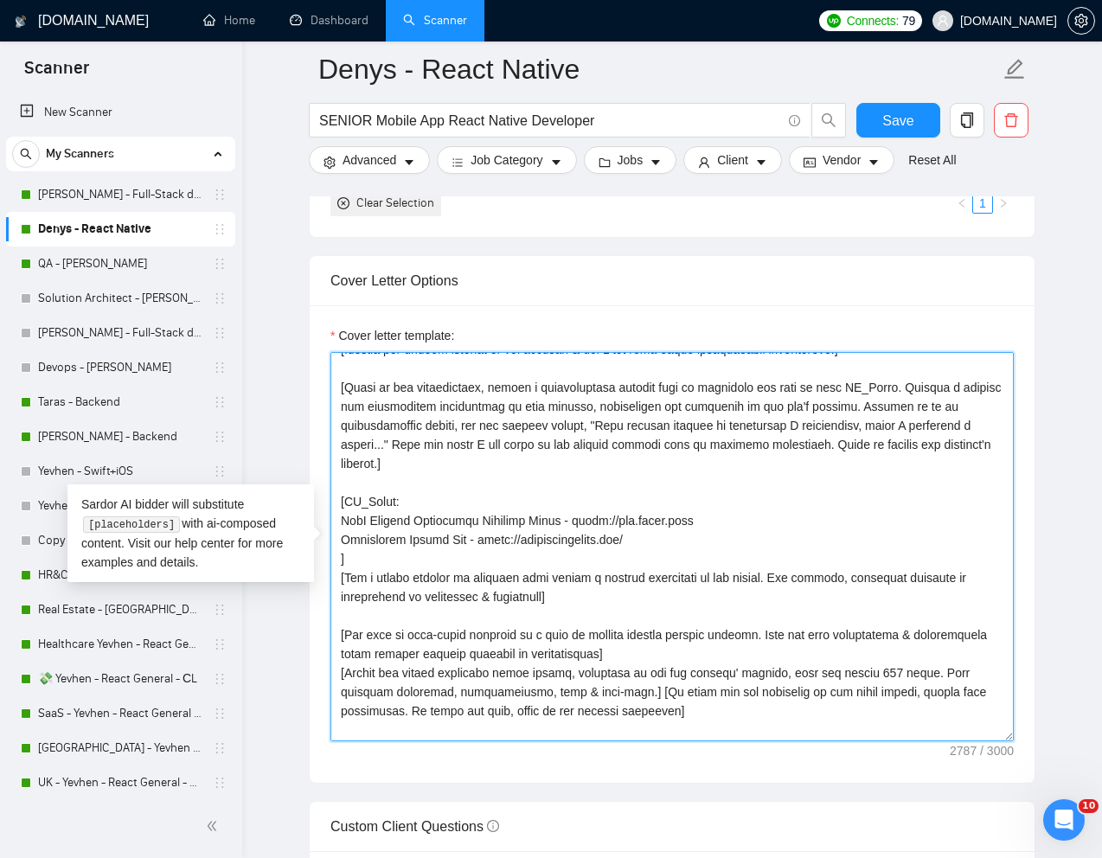
drag, startPoint x: 343, startPoint y: 515, endPoint x: 717, endPoint y: 527, distance: 373.7
click at [717, 527] on textarea "Cover letter template:" at bounding box center [671, 546] width 683 height 389
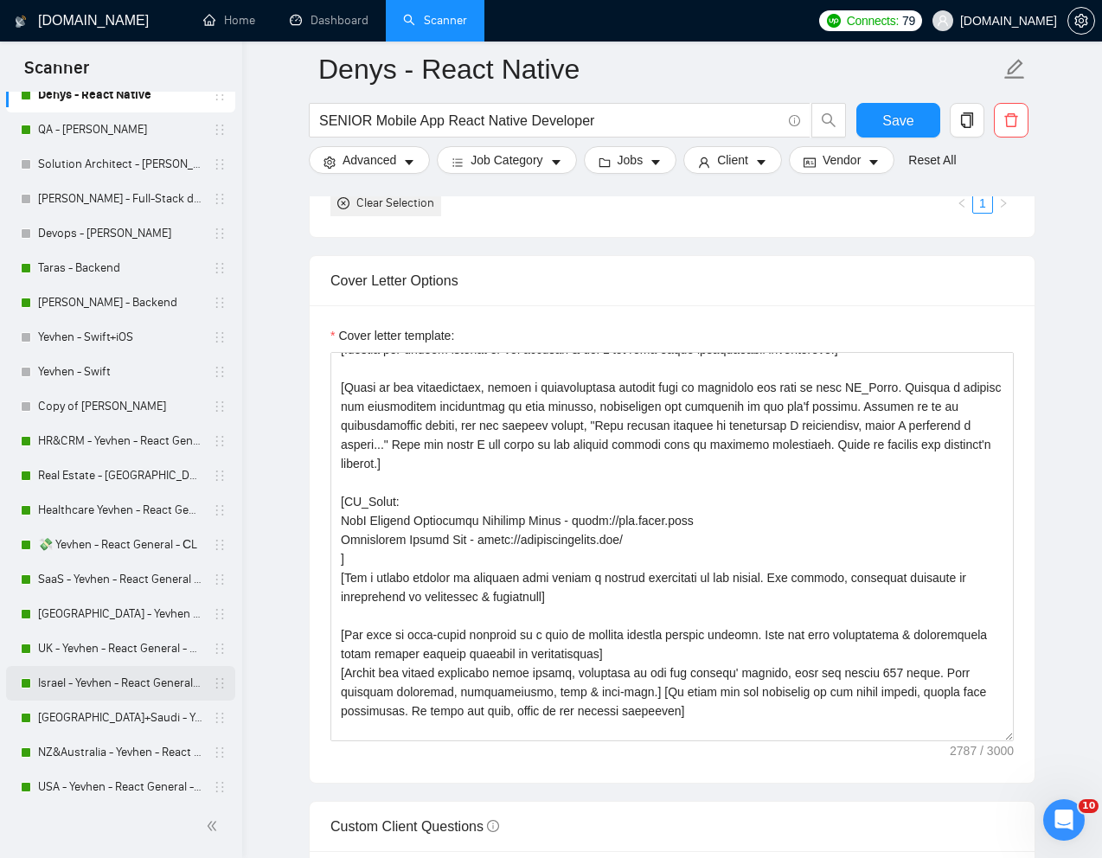
scroll to position [201, 0]
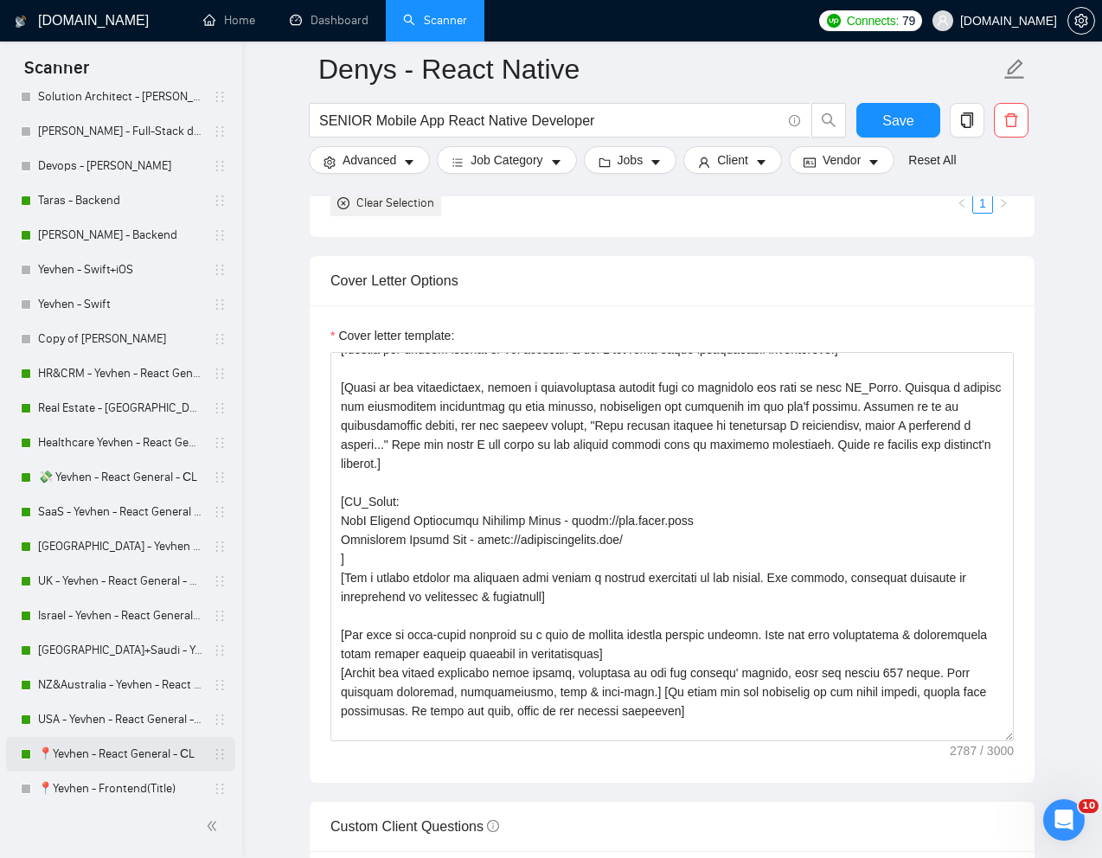
click at [87, 756] on link "📍Yevhen - React General - СL" at bounding box center [120, 754] width 164 height 35
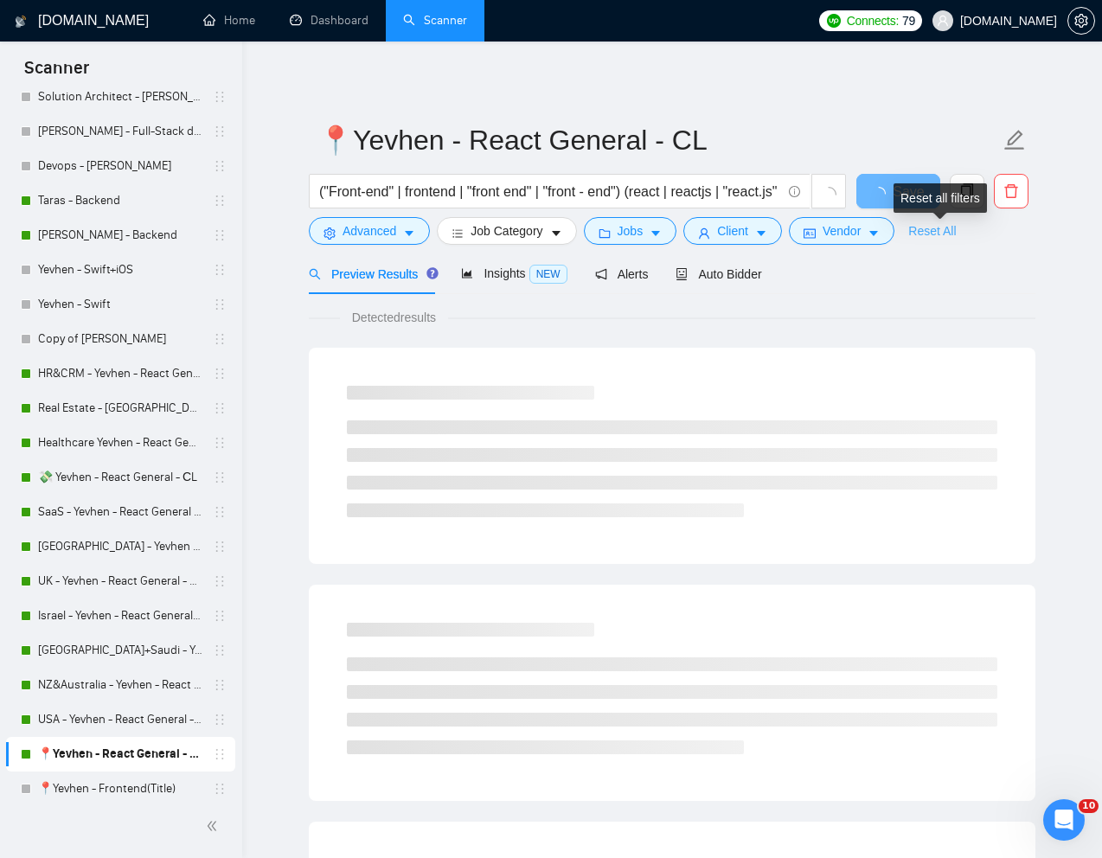
click at [947, 227] on link "Reset All" at bounding box center [932, 230] width 48 height 19
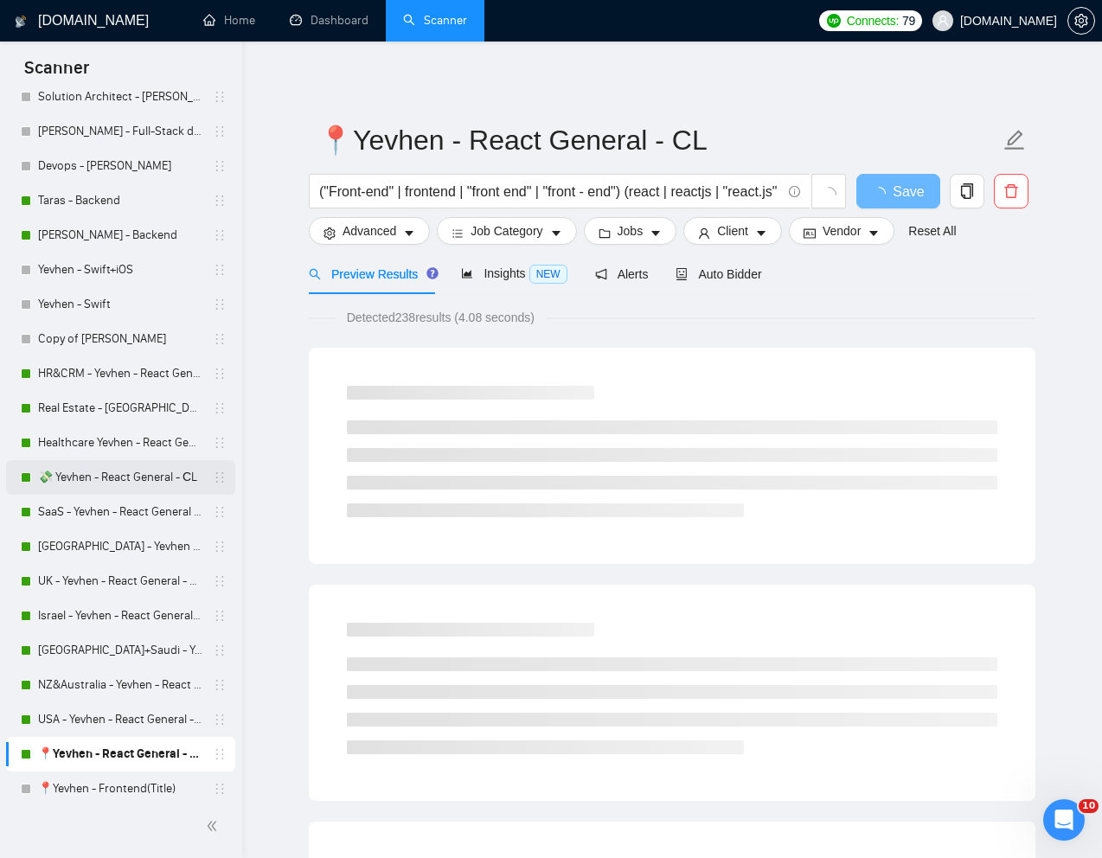
click at [87, 479] on link "💸 Yevhen - React General - СL" at bounding box center [120, 477] width 164 height 35
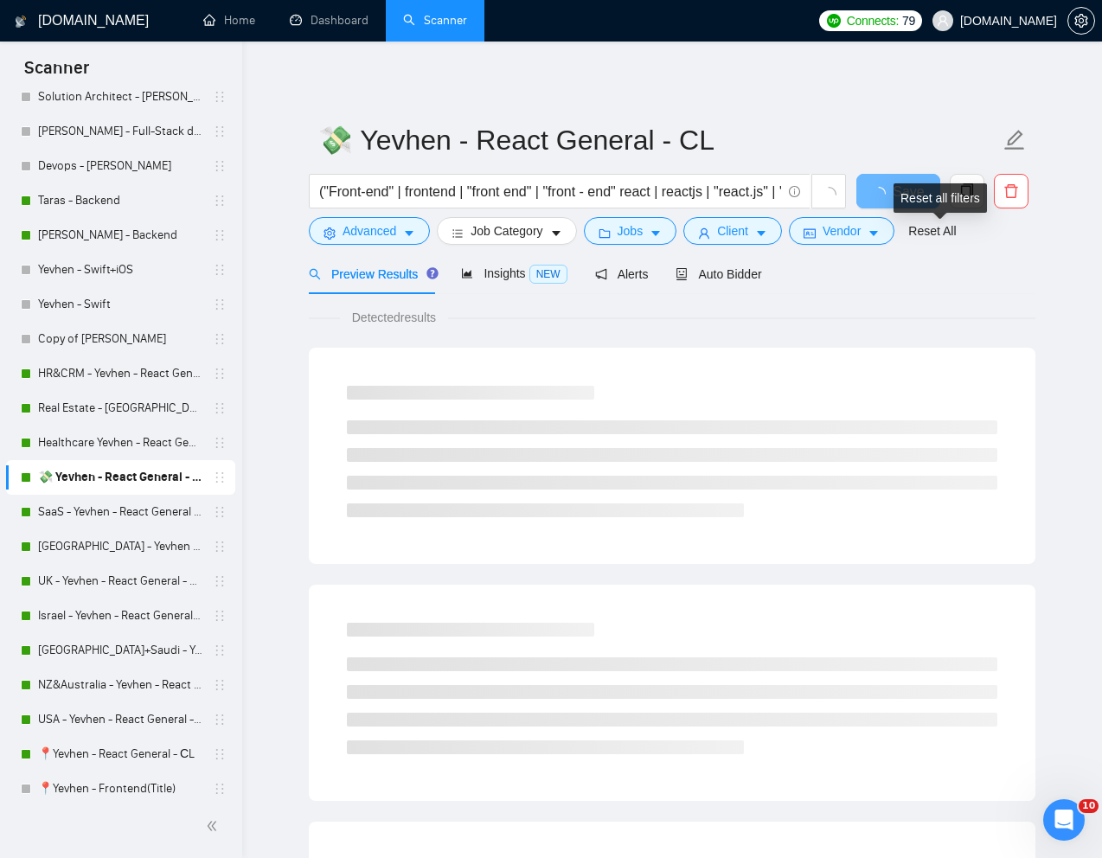
drag, startPoint x: 946, startPoint y: 224, endPoint x: 821, endPoint y: 211, distance: 125.2
click at [946, 224] on link "Reset All" at bounding box center [932, 230] width 48 height 19
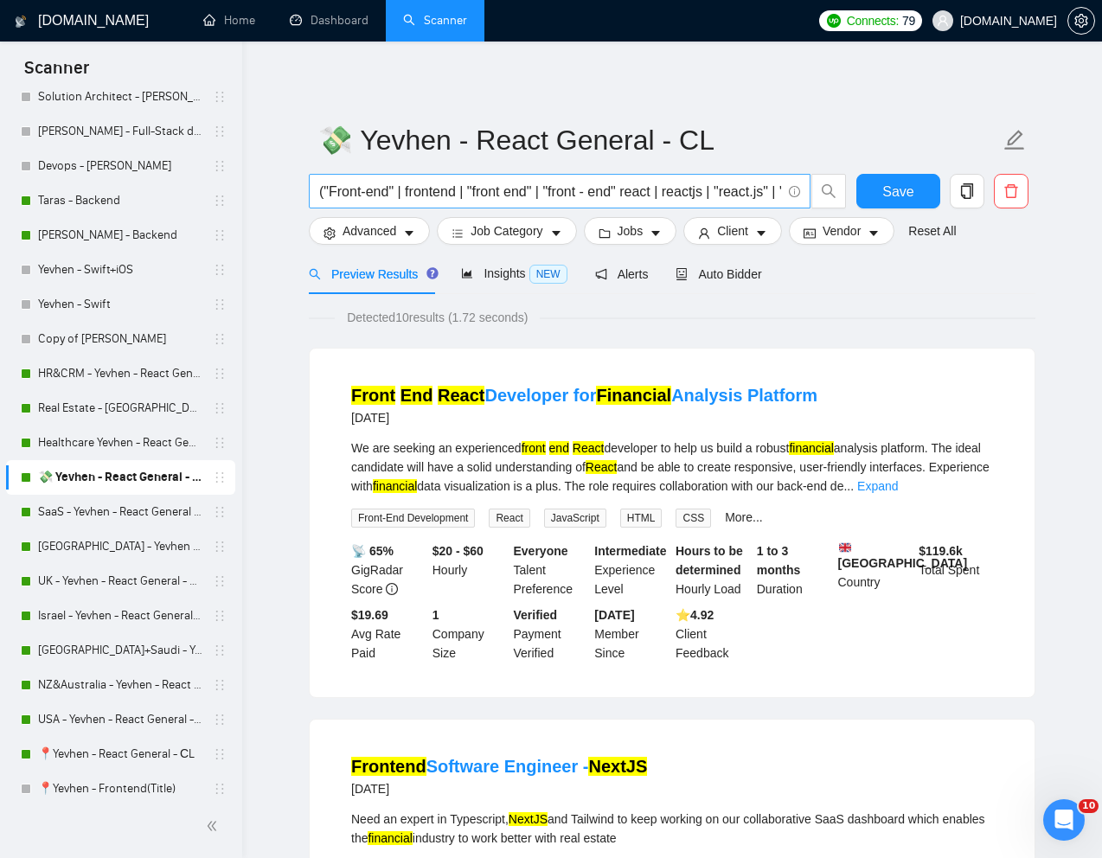
click at [725, 194] on input "("Front-end" | frontend | "front end" | "front - end" react | reactjs | "react.…" at bounding box center [550, 192] width 462 height 22
paste input "Front End Developer for B2B SaaS Insurtech Startup"
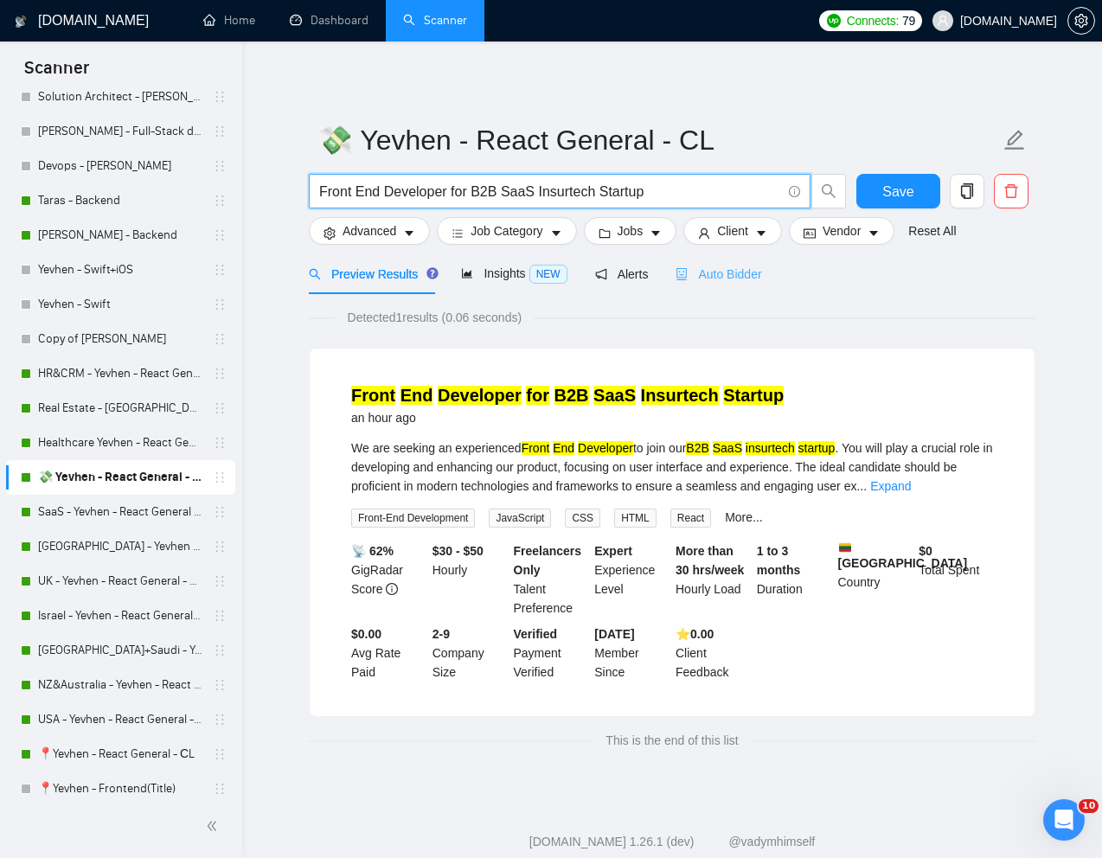
type input "Front End Developer for B2B SaaS Insurtech Startup"
click at [746, 282] on div "Auto Bidder" at bounding box center [718, 274] width 86 height 19
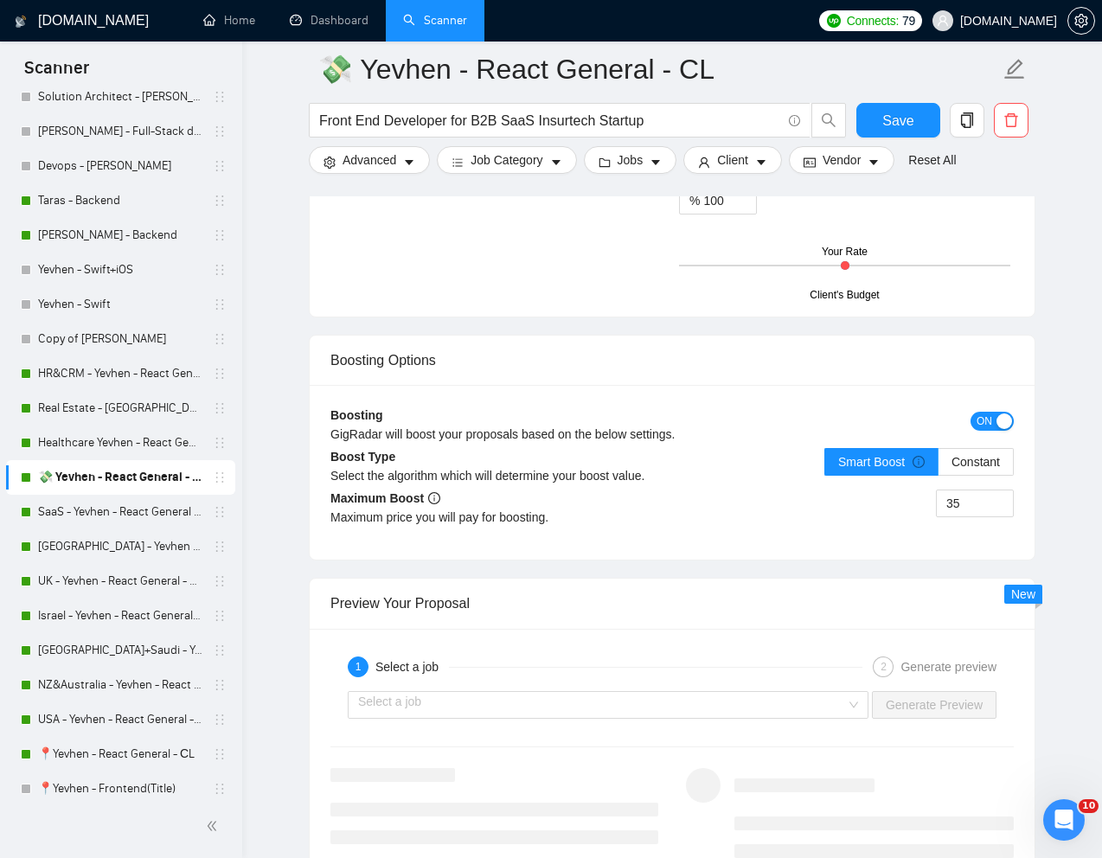
scroll to position [3021, 0]
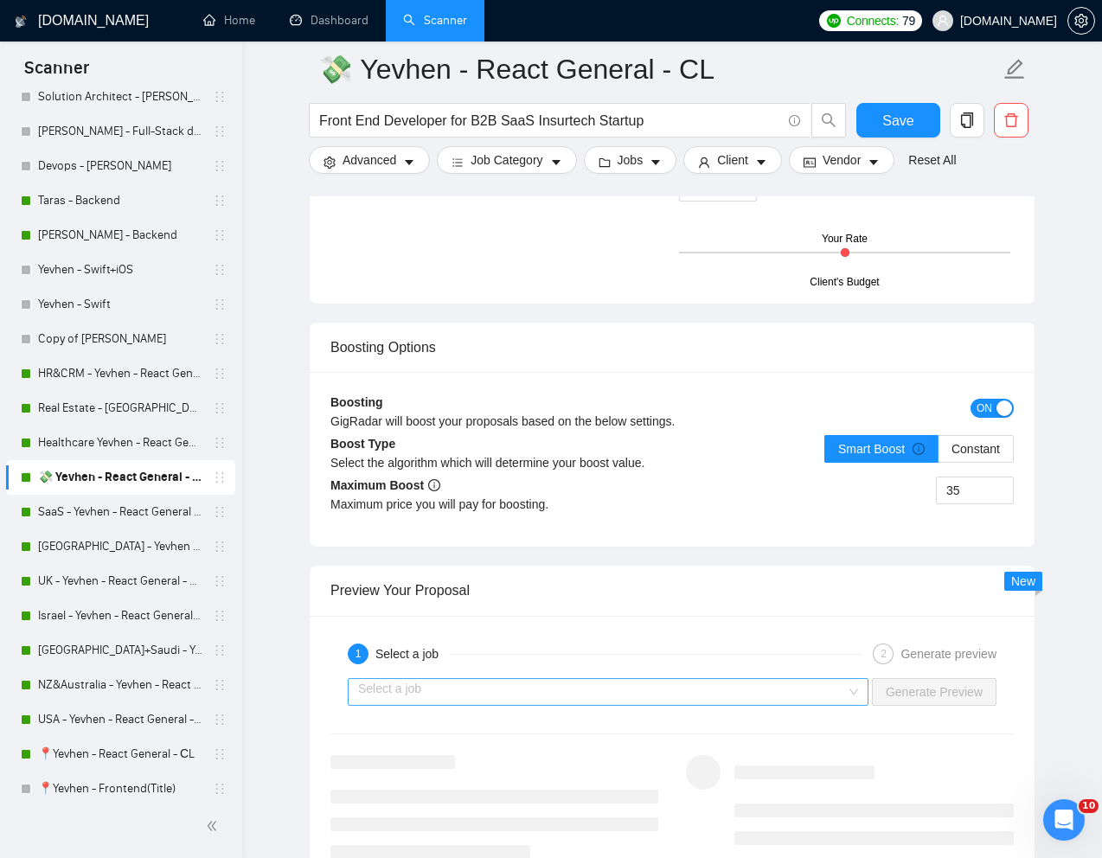
click at [568, 705] on input "search" at bounding box center [602, 692] width 488 height 26
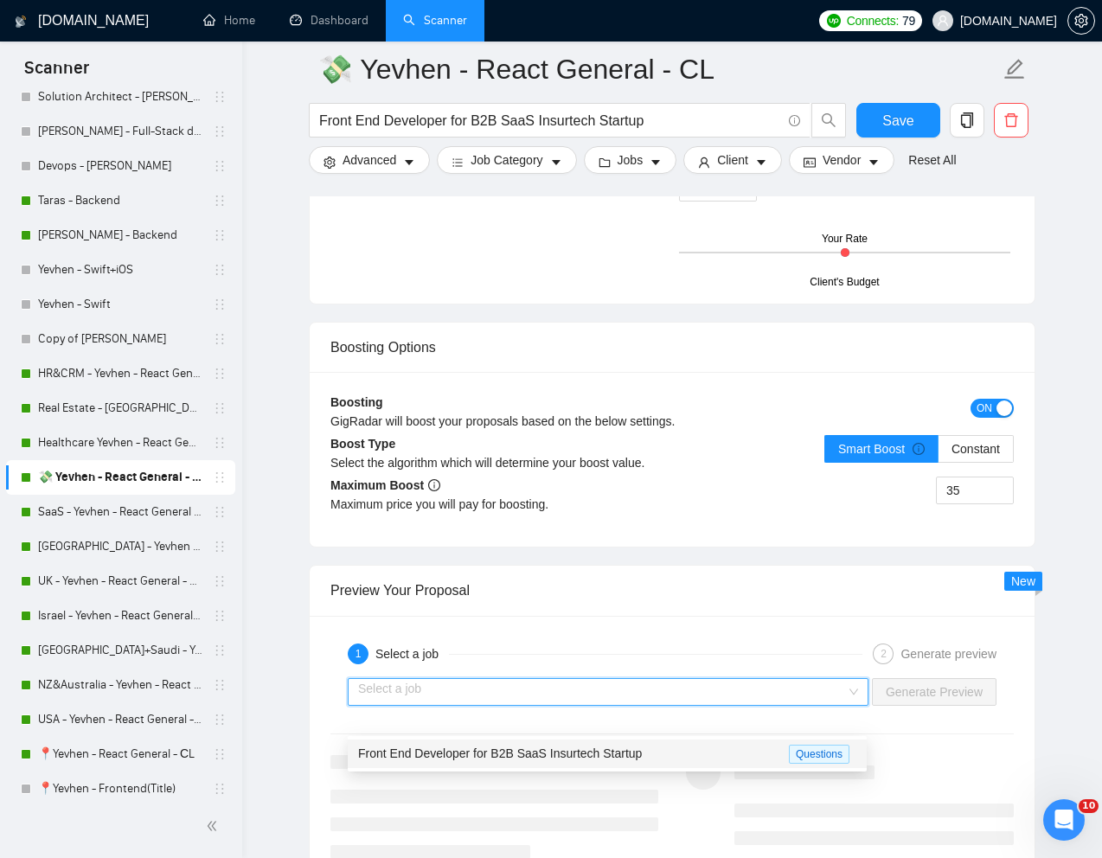
click at [503, 747] on span "Front End Developer for B2B SaaS Insurtech Startup" at bounding box center [500, 753] width 284 height 14
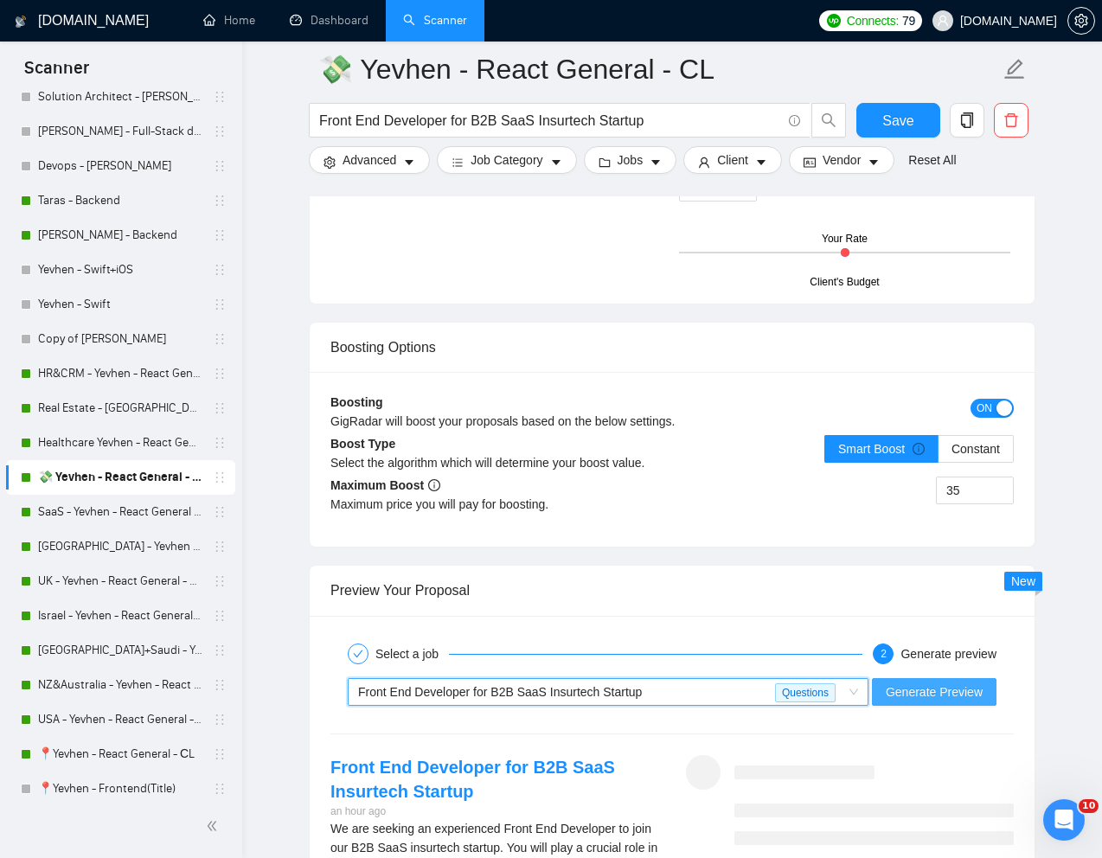
click at [908, 701] on span "Generate Preview" at bounding box center [933, 691] width 97 height 19
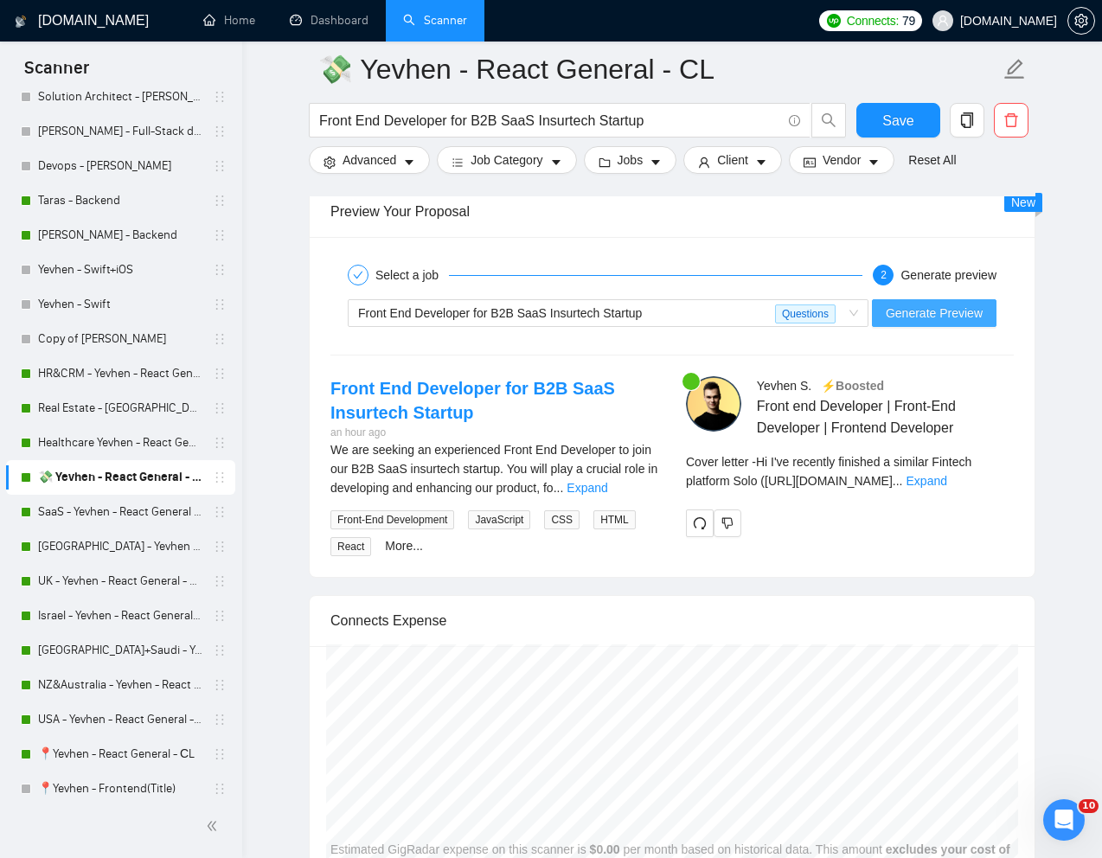
scroll to position [3403, 0]
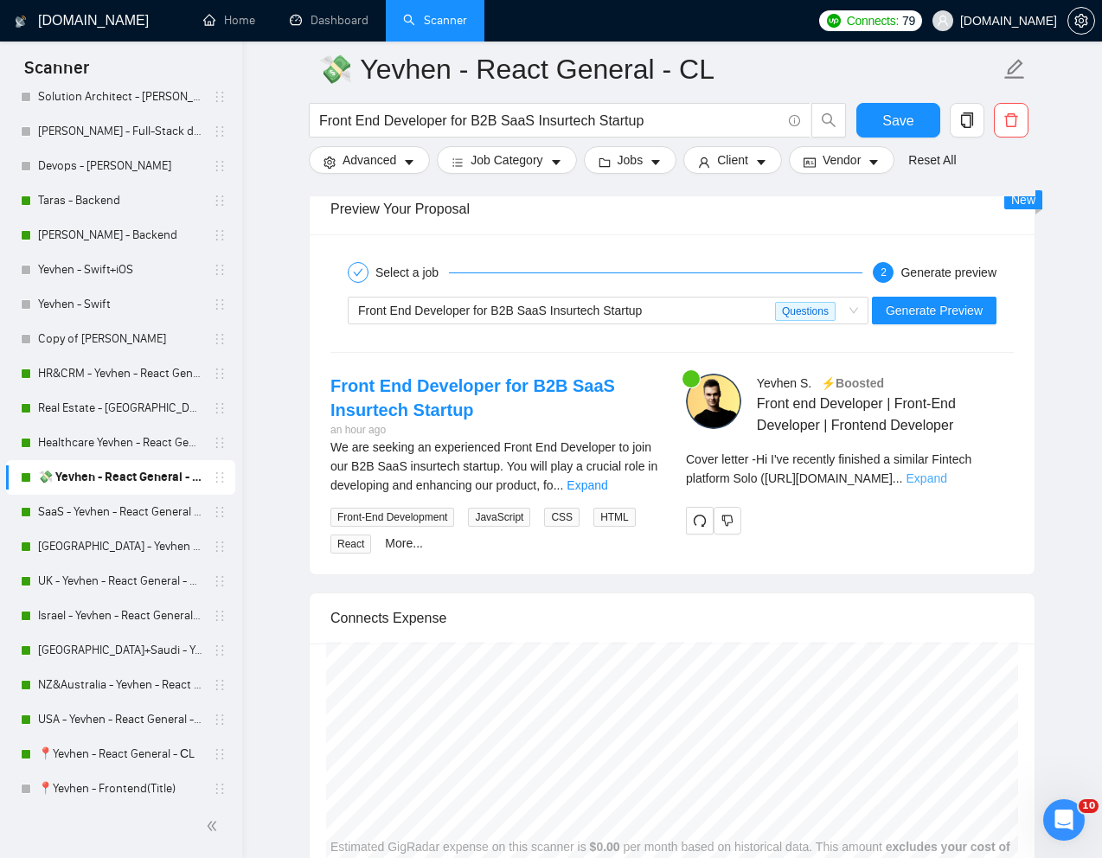
click at [947, 485] on link "Expand" at bounding box center [926, 478] width 41 height 14
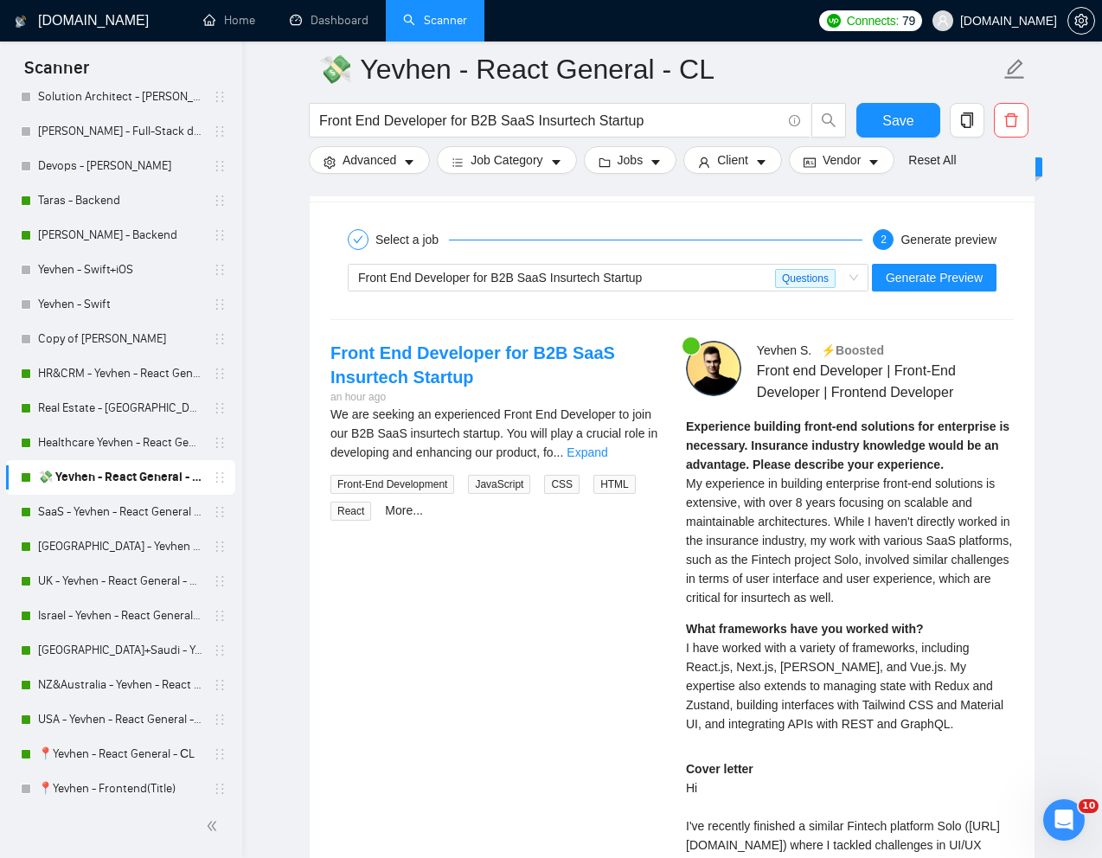
scroll to position [3458, 0]
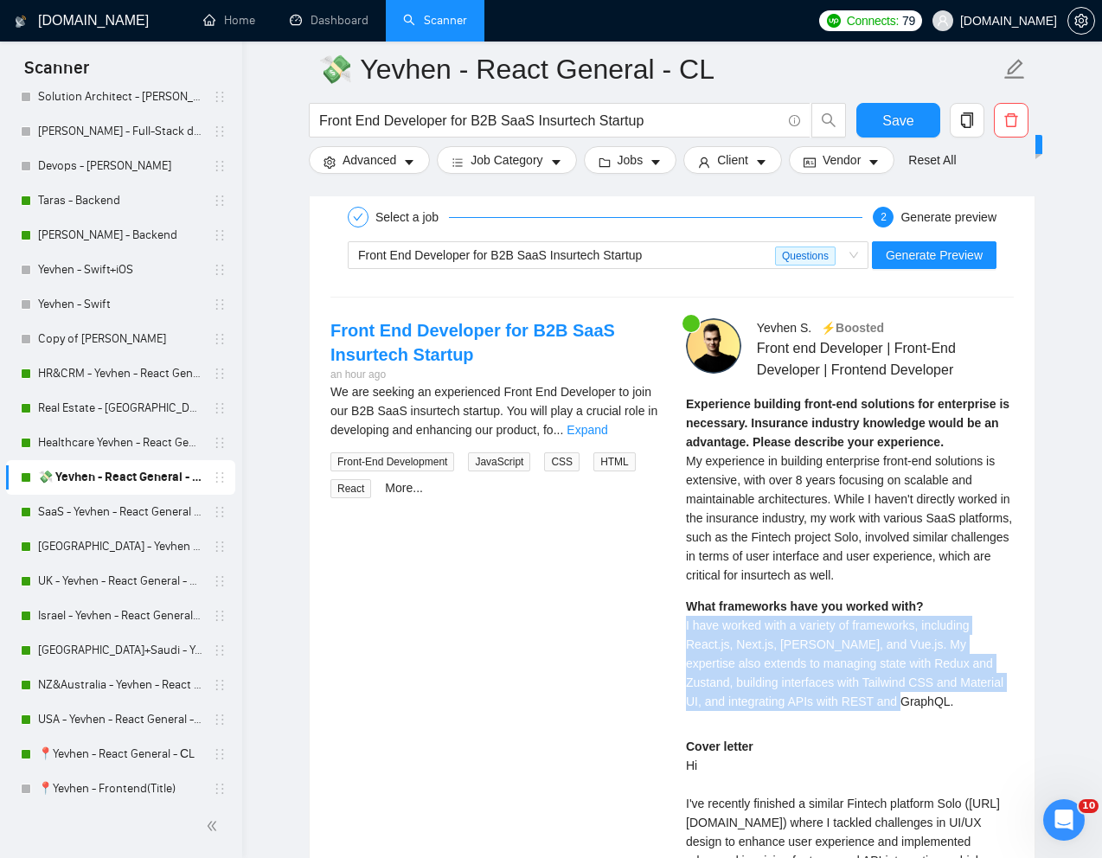
drag, startPoint x: 684, startPoint y: 655, endPoint x: 958, endPoint y: 736, distance: 285.9
click at [958, 736] on div "[PERSON_NAME] ⚡️Boosted Front end Developer | Front-End Developer | Frontend De…" at bounding box center [849, 769] width 355 height 903
copy span "I have worked with a variety of frameworks, including React.js, Next.js, [PERSO…"
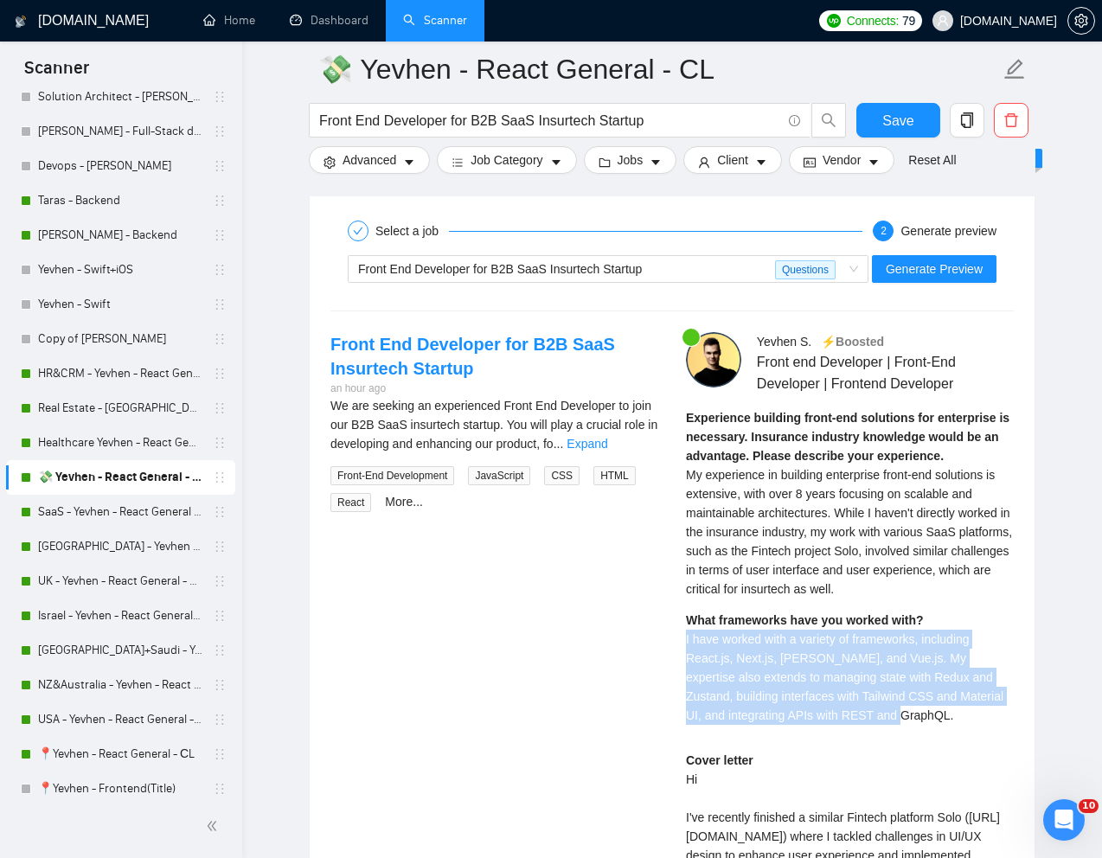
scroll to position [3430, 0]
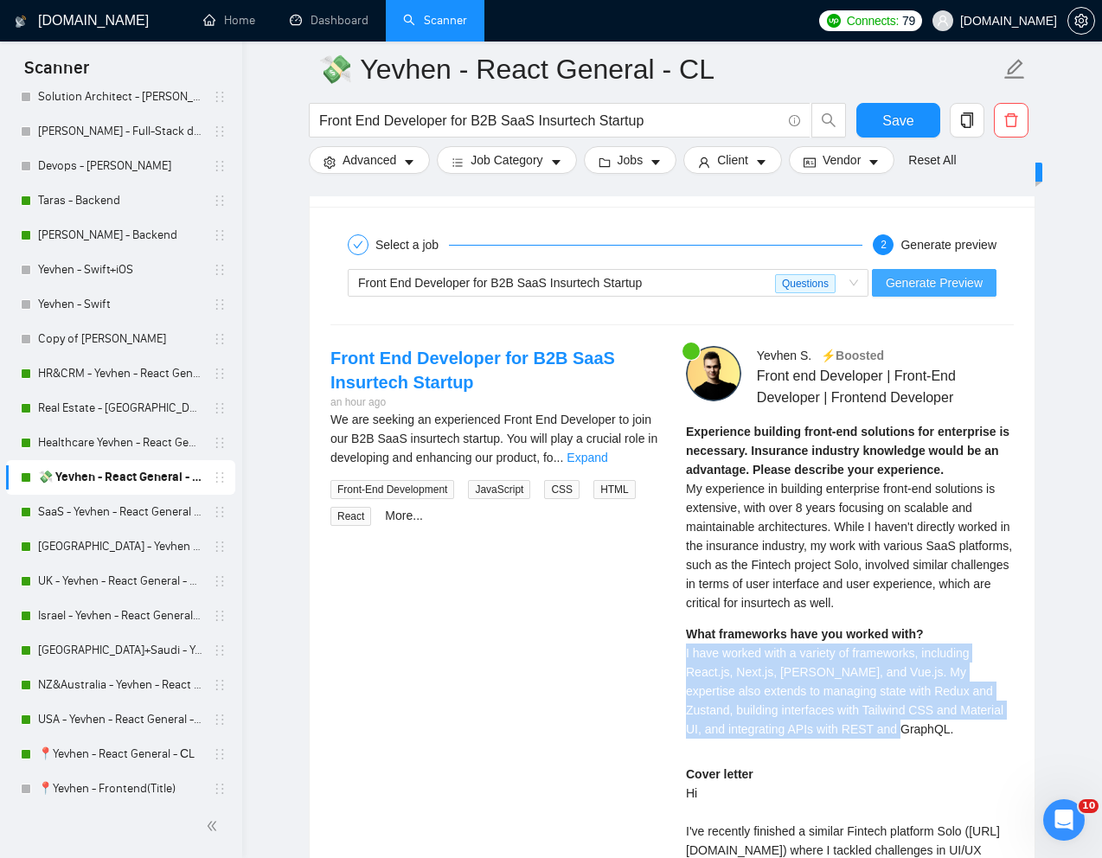
click at [928, 292] on span "Generate Preview" at bounding box center [933, 282] width 97 height 19
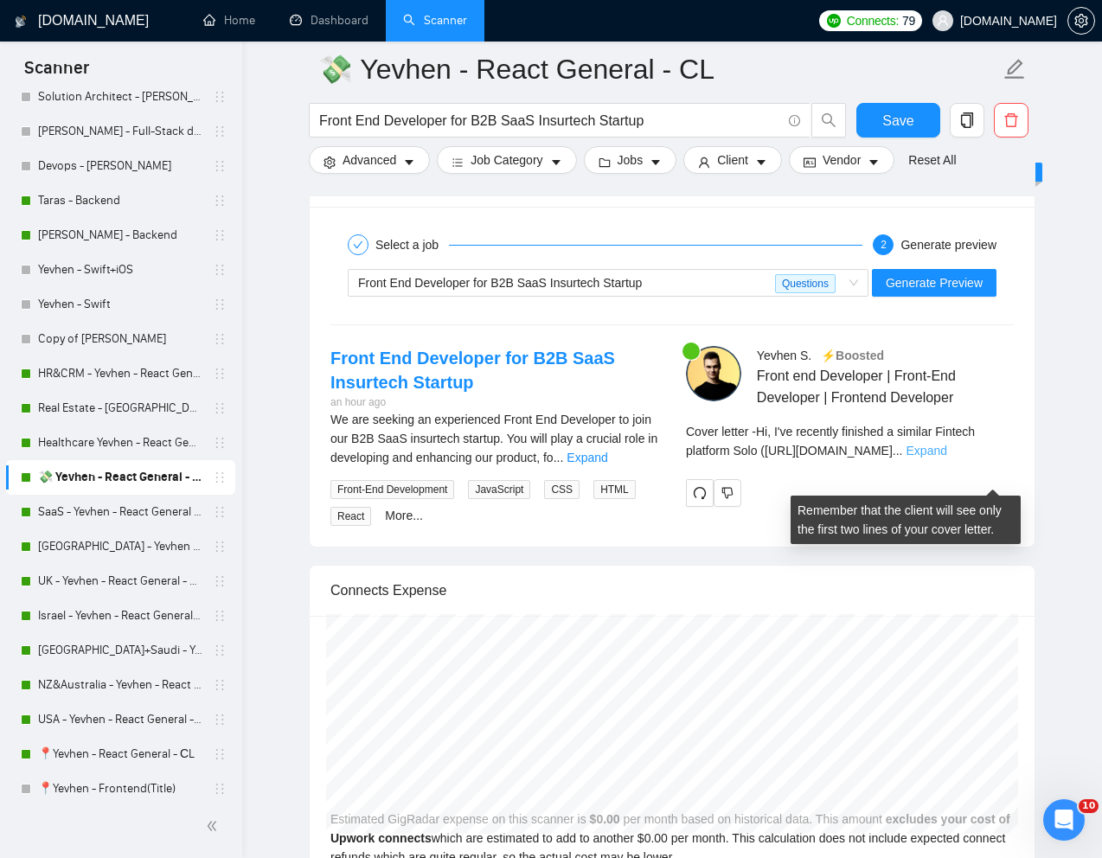
click at [947, 457] on link "Expand" at bounding box center [926, 451] width 41 height 14
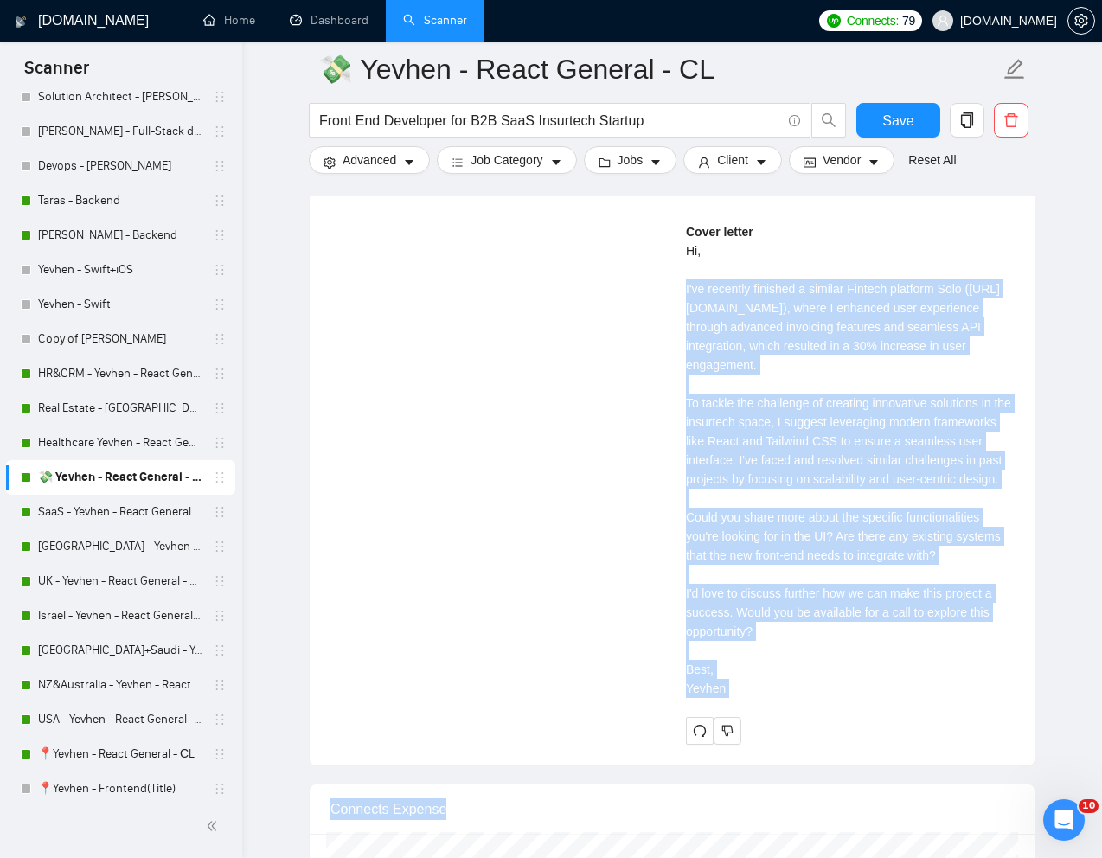
scroll to position [4061, 0]
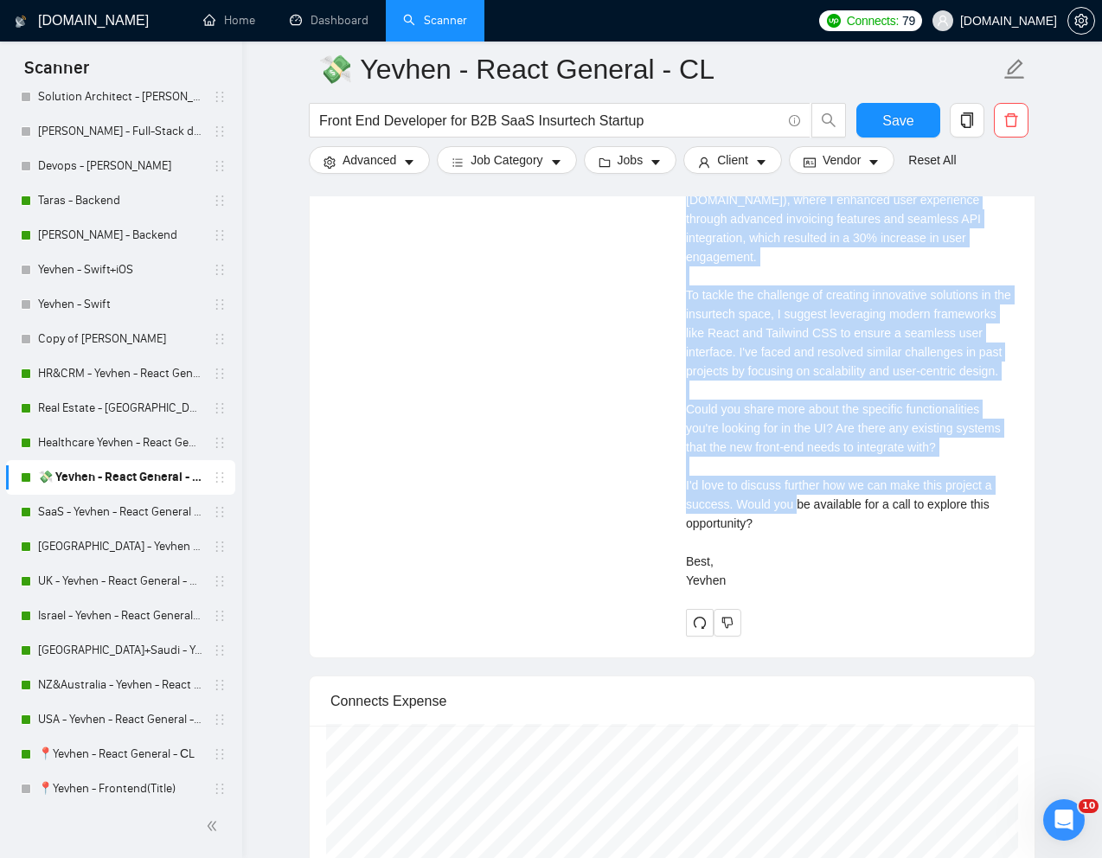
drag, startPoint x: 685, startPoint y: 521, endPoint x: 965, endPoint y: 532, distance: 280.3
click at [965, 532] on div "Cover letter Hi, I've recently finished a similar Fintech platform Solo ([URL][…" at bounding box center [850, 352] width 328 height 476
copy div "I've recently finished a similar Fintech platform Solo ([URL][DOMAIN_NAME]), wh…"
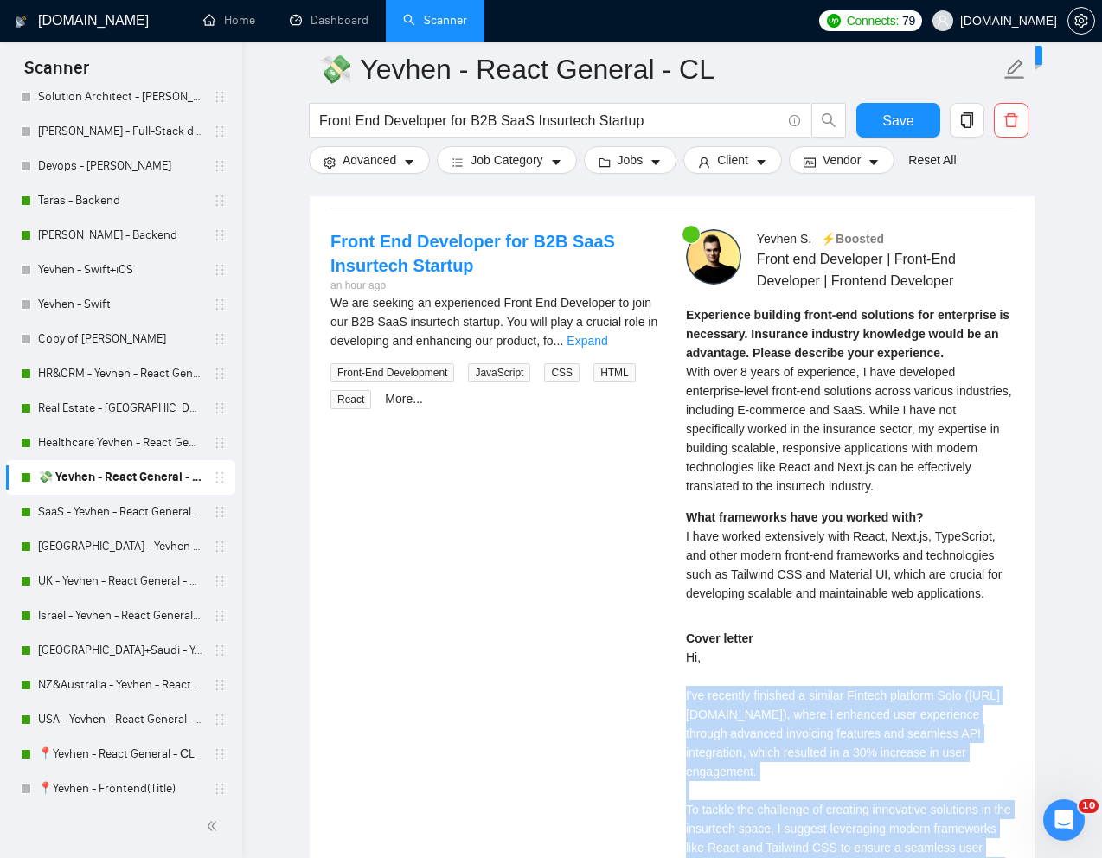
scroll to position [3505, 0]
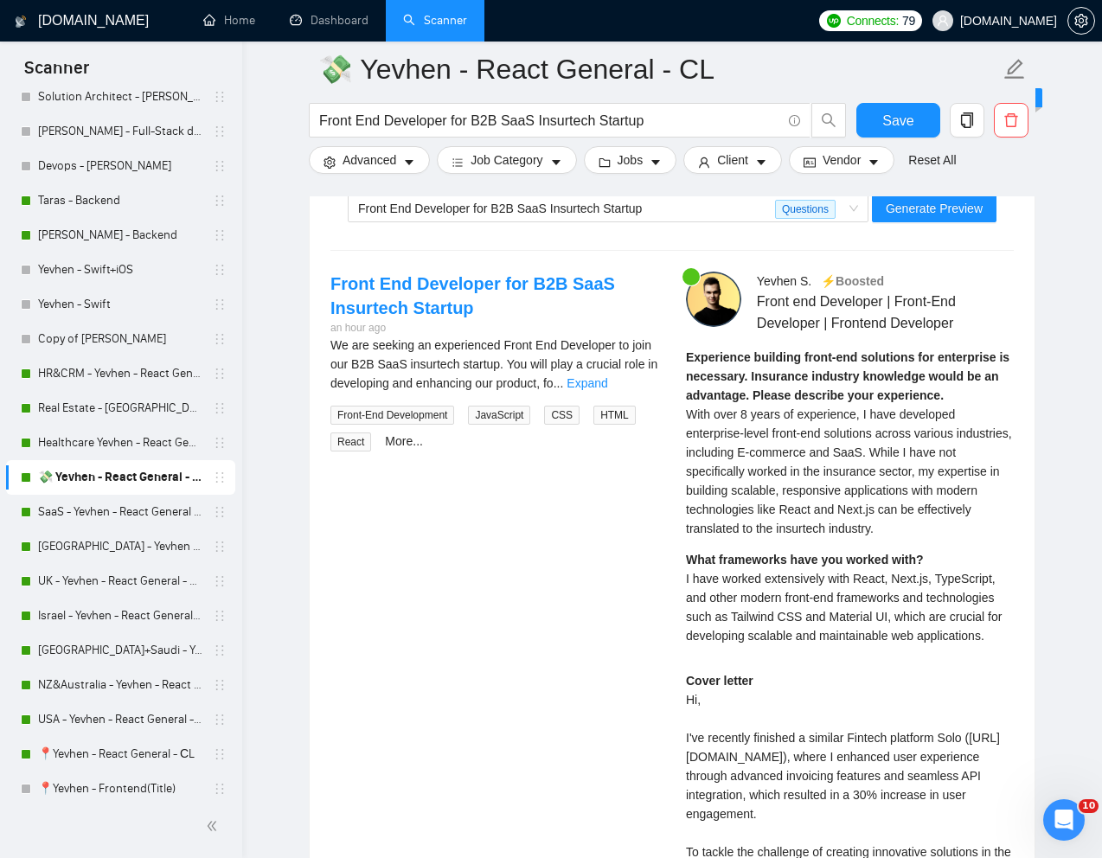
click at [731, 504] on span "With over 8 years of experience, I have developed enterprise-level front-end so…" at bounding box center [849, 471] width 326 height 128
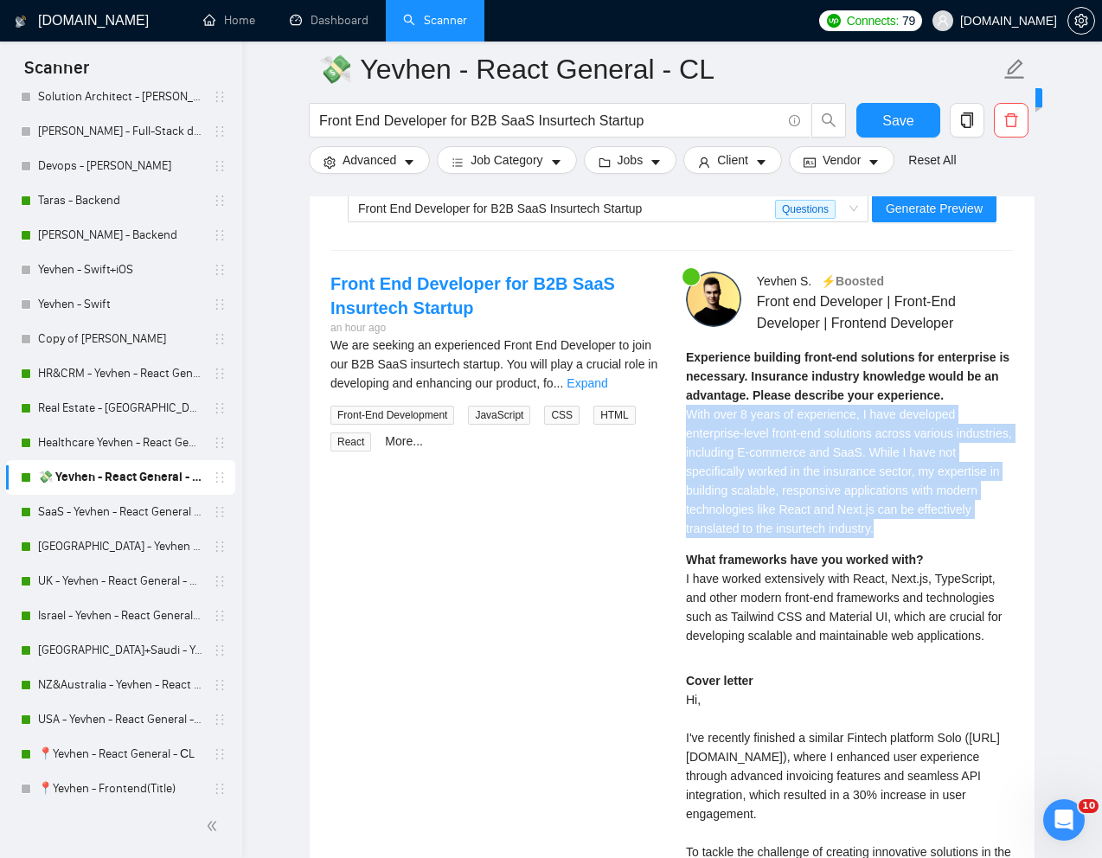
drag, startPoint x: 687, startPoint y: 442, endPoint x: 952, endPoint y: 560, distance: 290.7
click at [952, 538] on div "Experience building front-end solutions for enterprise is necessary. Insurance …" at bounding box center [850, 443] width 328 height 190
copy span "With over 8 years of experience, I have developed enterprise-level front-end so…"
